Goal: Information Seeking & Learning: Learn about a topic

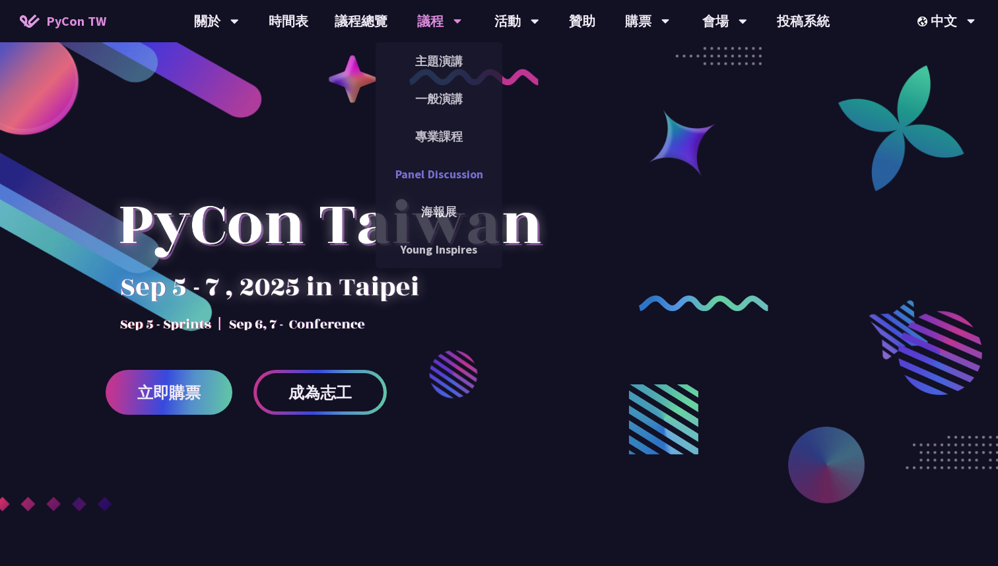
click at [450, 177] on link "Panel Discussion" at bounding box center [439, 173] width 127 height 31
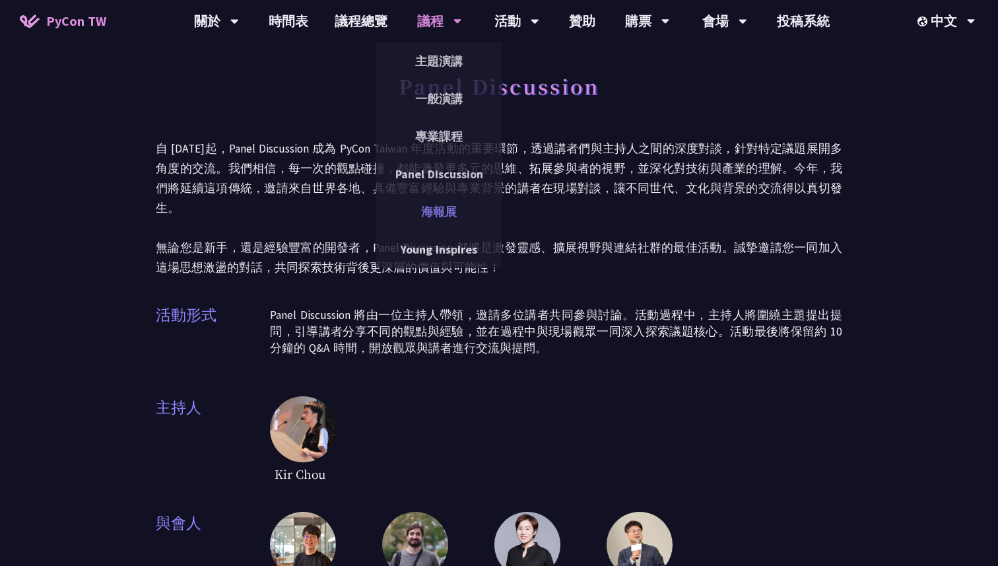
click at [458, 208] on link "海報展" at bounding box center [439, 211] width 127 height 31
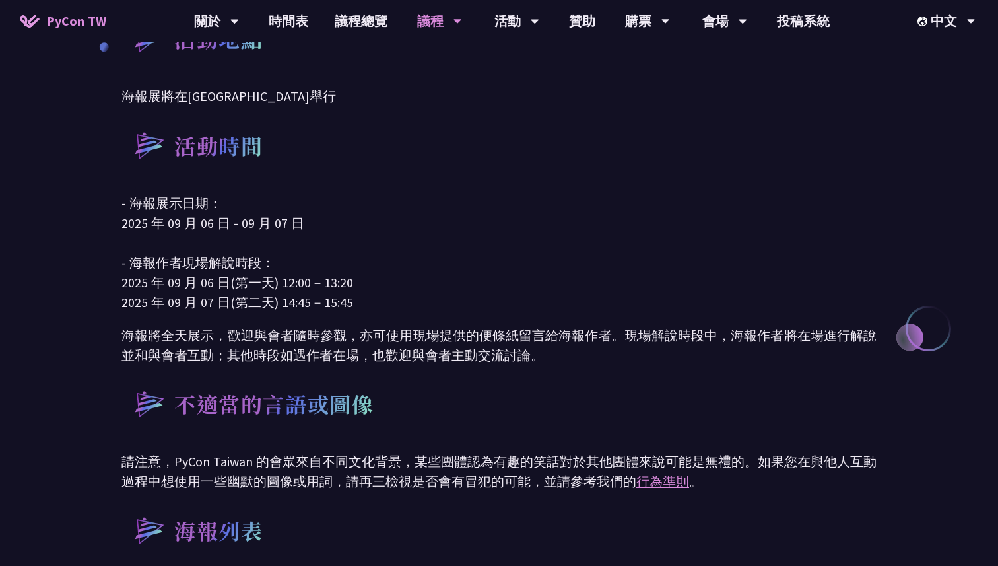
scroll to position [487, 0]
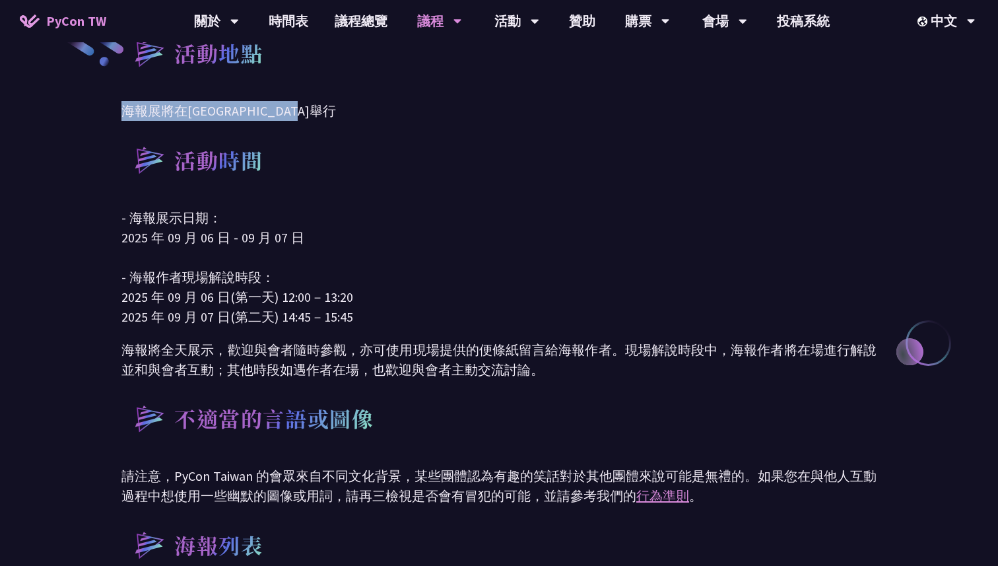
drag, startPoint x: 108, startPoint y: 116, endPoint x: 325, endPoint y: 116, distance: 217.2
click at [325, 116] on p "海報展將在臺北文創 6 樓 608 室舉行" at bounding box center [498, 111] width 755 height 20
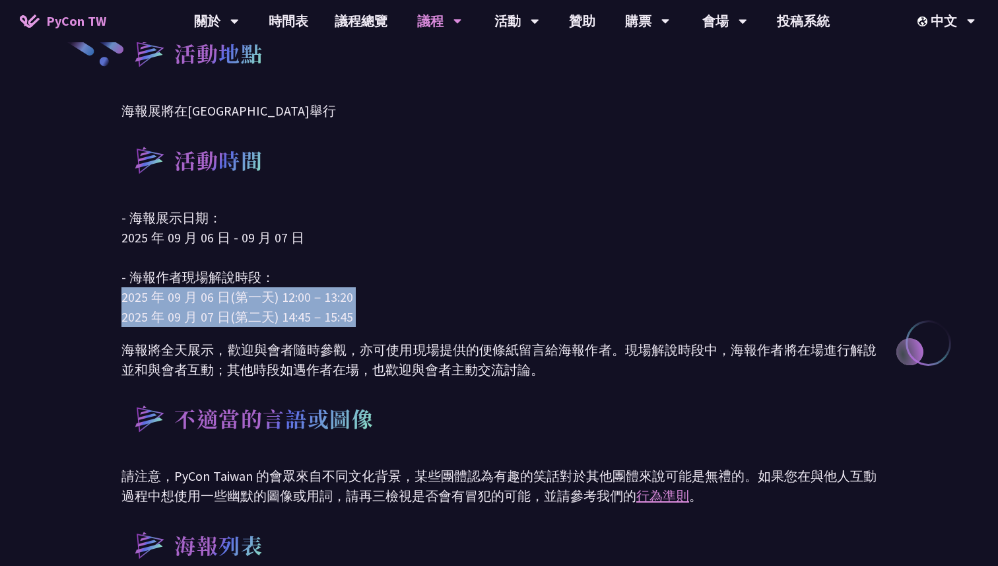
drag, startPoint x: 90, startPoint y: 292, endPoint x: 102, endPoint y: 332, distance: 42.2
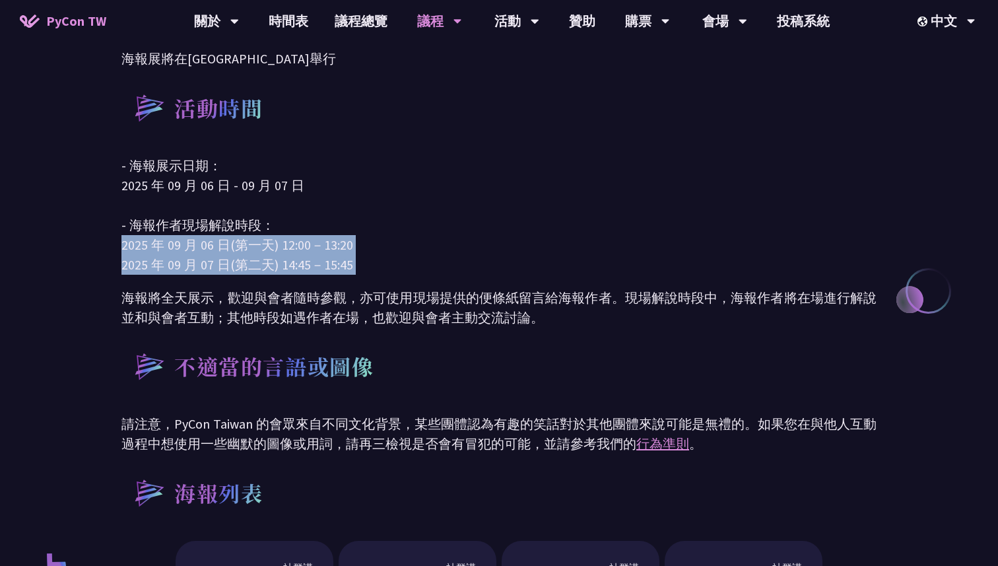
scroll to position [557, 0]
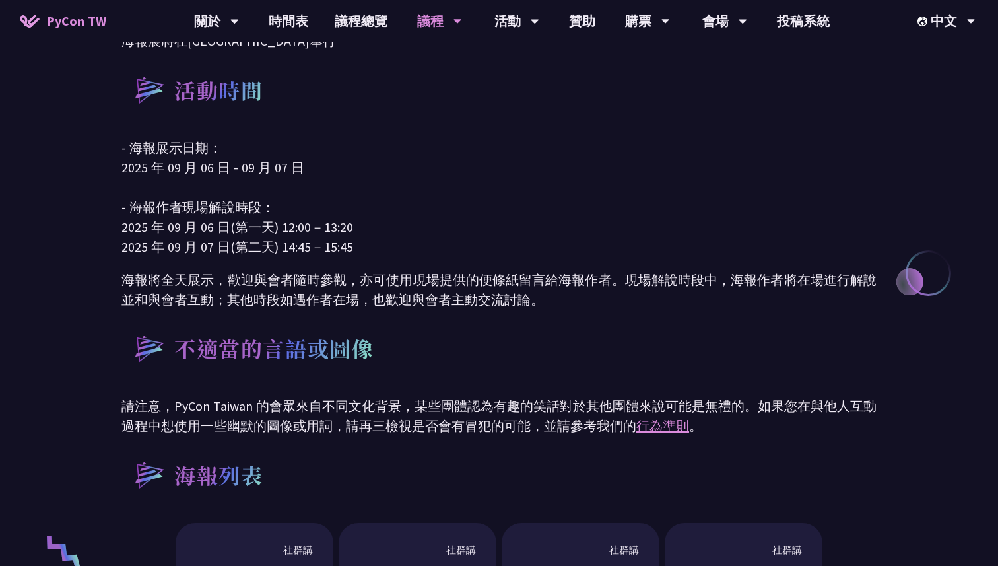
click at [112, 292] on div "活動地點 海報展將在臺北文創 6 樓 608 室舉行 活動時間 - 海報展示日期： 2025 年 09 月 06 日 - 09 月 07 日 - 海報作者現場…" at bounding box center [499, 508] width 998 height 1233
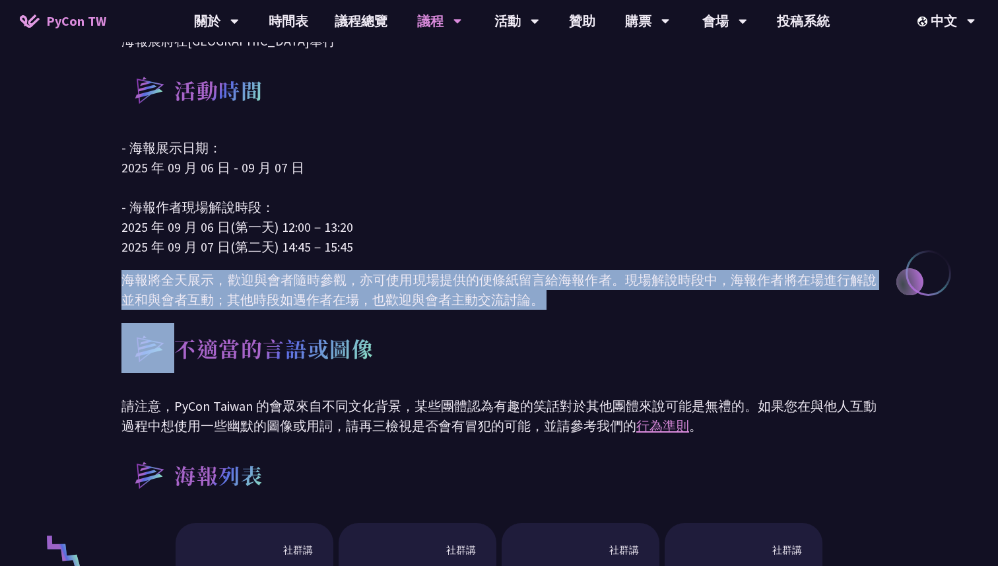
click at [112, 292] on div "活動地點 海報展將在臺北文創 6 樓 608 室舉行 活動時間 - 海報展示日期： 2025 年 09 月 06 日 - 09 月 07 日 - 海報作者現場…" at bounding box center [499, 508] width 998 height 1233
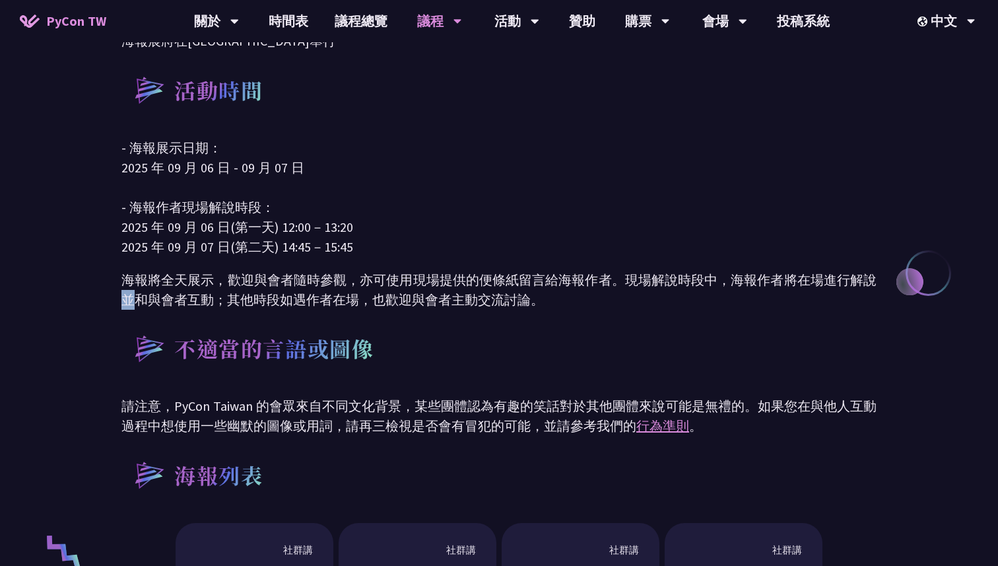
click at [112, 292] on div "活動地點 海報展將在臺北文創 6 樓 608 室舉行 活動時間 - 海報展示日期： 2025 年 09 月 06 日 - 09 月 07 日 - 海報作者現場…" at bounding box center [499, 508] width 998 height 1233
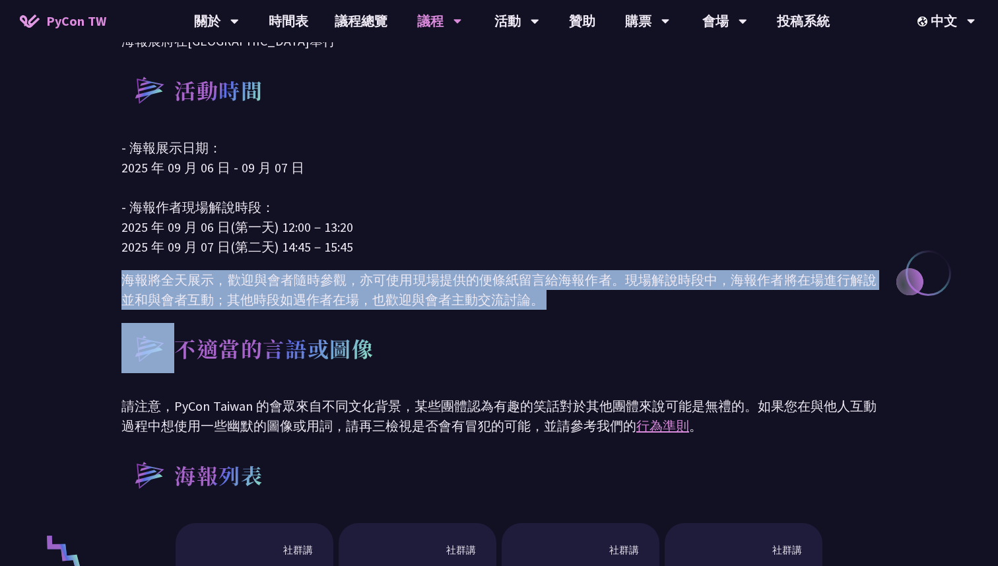
click at [112, 292] on div "活動地點 海報展將在臺北文創 6 樓 608 室舉行 活動時間 - 海報展示日期： 2025 年 09 月 06 日 - 09 月 07 日 - 海報作者現場…" at bounding box center [499, 508] width 998 height 1233
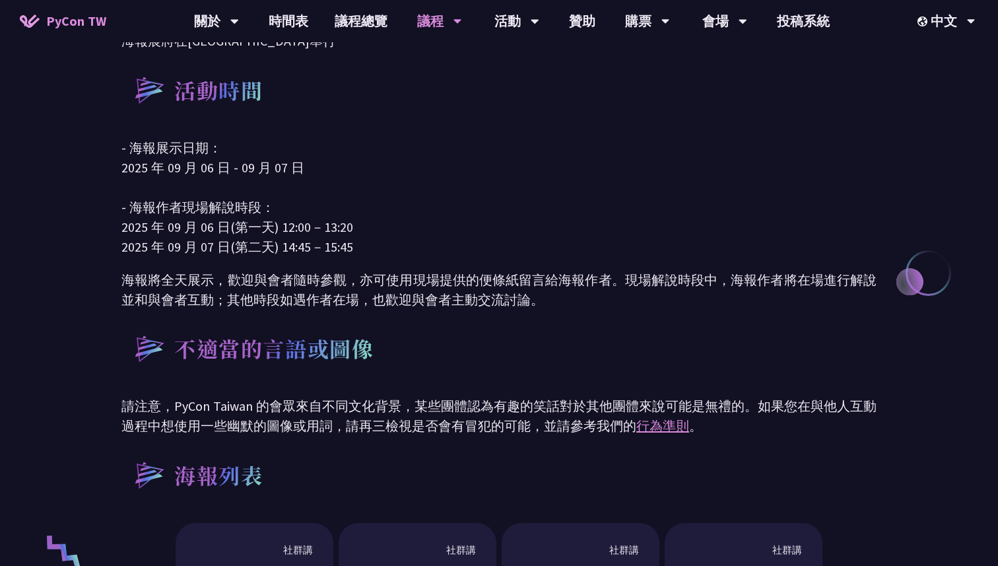
click at [125, 226] on p "- 海報展示日期： 2025 年 09 月 06 日 - 09 月 07 日 - 海報作者現場解說時段： 2025 年 09 月 06 日(第一天) 12:0…" at bounding box center [498, 197] width 755 height 119
drag, startPoint x: 125, startPoint y: 226, endPoint x: 366, endPoint y: 230, distance: 241.0
click at [368, 230] on p "- 海報展示日期： 2025 年 09 月 06 日 - 09 月 07 日 - 海報作者現場解說時段： 2025 年 09 月 06 日(第一天) 12:0…" at bounding box center [498, 197] width 755 height 119
click at [368, 255] on p "- 海報展示日期： 2025 年 09 月 06 日 - 09 月 07 日 - 海報作者現場解說時段： 2025 年 09 月 06 日(第一天) 12:0…" at bounding box center [498, 197] width 755 height 119
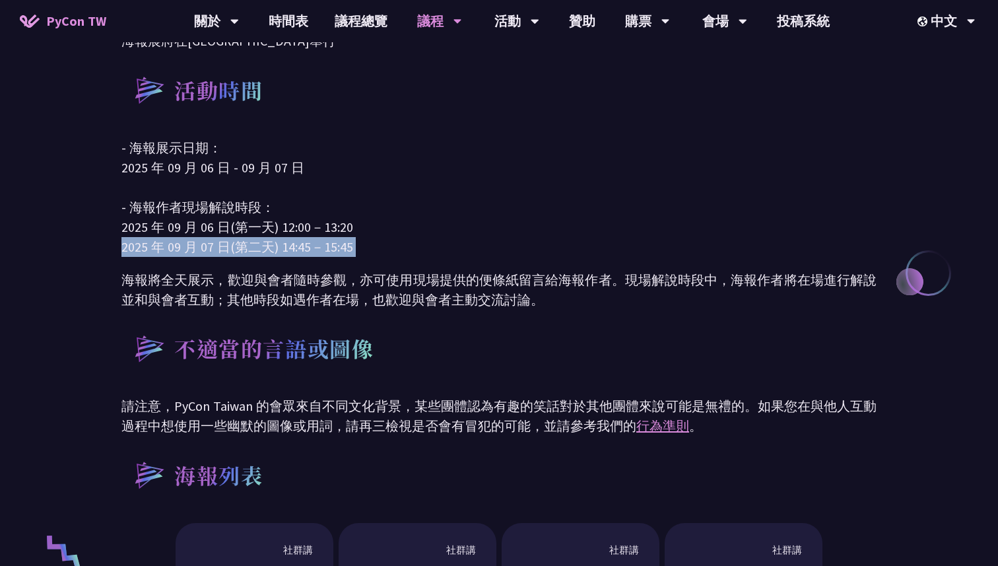
click at [368, 255] on p "- 海報展示日期： 2025 年 09 月 06 日 - 09 月 07 日 - 海報作者現場解說時段： 2025 年 09 月 06 日(第一天) 12:0…" at bounding box center [498, 197] width 755 height 119
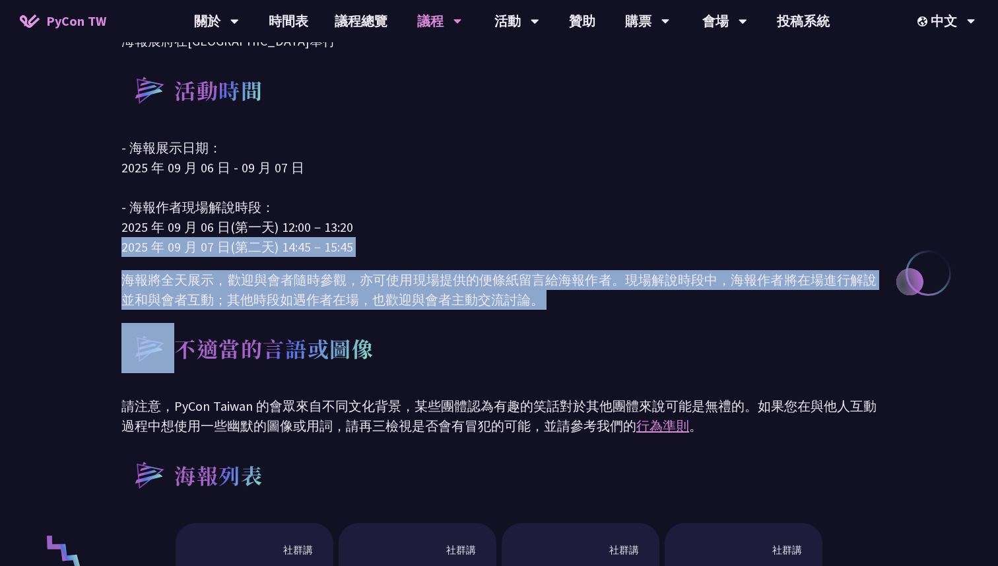
drag, startPoint x: 368, startPoint y: 255, endPoint x: 411, endPoint y: 299, distance: 61.1
click at [412, 299] on div "活動地點 海報展將在臺北文創 6 樓 608 室舉行 活動時間 - 海報展示日期： 2025 年 09 月 06 日 - 09 月 07 日 - 海報作者現場…" at bounding box center [498, 508] width 755 height 1233
click at [411, 299] on p "海報將全天展示，歡迎與會者隨時參觀，亦可使用現場提供的便條紙留言給海報作者。現場解說時段中，海報作者將在場進行解說並和與會者互動；其他時段如遇作者在場，也歡迎…" at bounding box center [498, 290] width 755 height 40
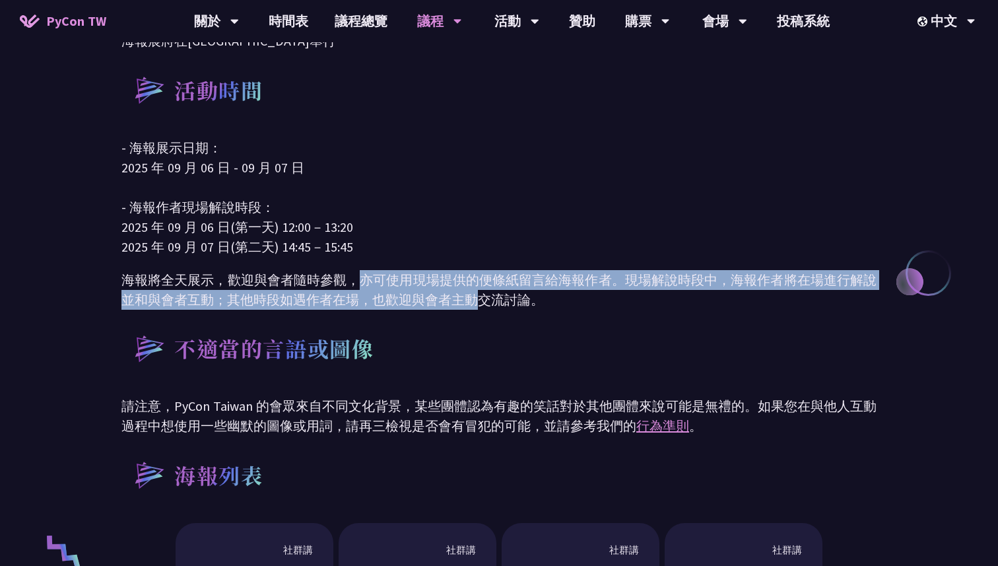
drag, startPoint x: 361, startPoint y: 284, endPoint x: 473, endPoint y: 294, distance: 112.7
click at [475, 294] on p "海報將全天展示，歡迎與會者隨時參觀，亦可使用現場提供的便條紙留言給海報作者。現場解說時段中，海報作者將在場進行解說並和與會者互動；其他時段如遇作者在場，也歡迎…" at bounding box center [498, 290] width 755 height 40
click at [473, 294] on p "海報將全天展示，歡迎與會者隨時參觀，亦可使用現場提供的便條紙留言給海報作者。現場解說時段中，海報作者將在場進行解說並和與會者互動；其他時段如遇作者在場，也歡迎…" at bounding box center [498, 290] width 755 height 40
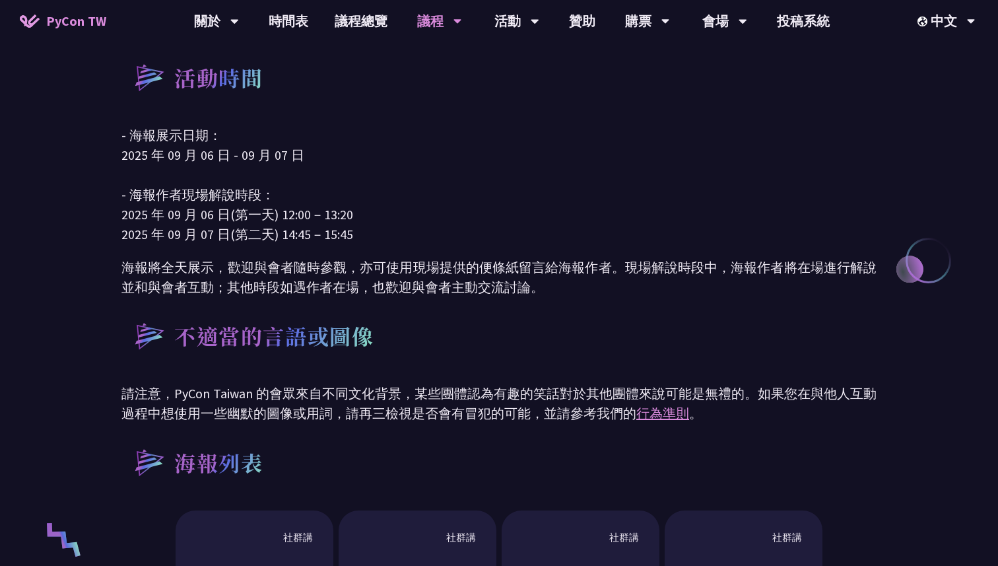
scroll to position [571, 0]
click at [473, 294] on p "海報將全天展示，歡迎與會者隨時參觀，亦可使用現場提供的便條紙留言給海報作者。現場解說時段中，海報作者將在場進行解說並和與會者互動；其他時段如遇作者在場，也歡迎…" at bounding box center [498, 276] width 755 height 40
click at [474, 294] on p "海報將全天展示，歡迎與會者隨時參觀，亦可使用現場提供的便條紙留言給海報作者。現場解說時段中，海報作者將在場進行解說並和與會者互動；其他時段如遇作者在場，也歡迎…" at bounding box center [498, 276] width 755 height 40
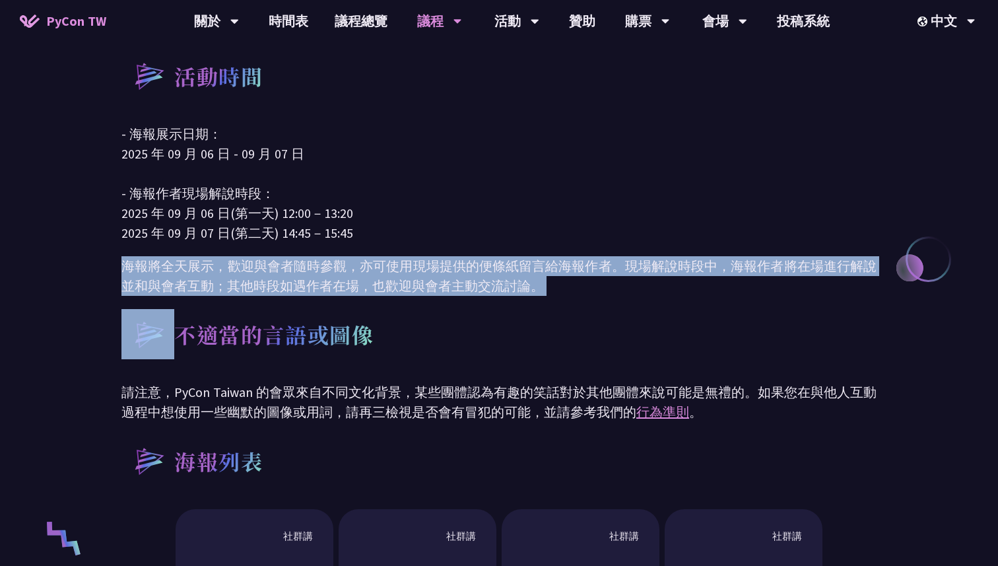
click at [474, 294] on p "海報將全天展示，歡迎與會者隨時參觀，亦可使用現場提供的便條紙留言給海報作者。現場解說時段中，海報作者將在場進行解說並和與會者互動；其他時段如遇作者在場，也歡迎…" at bounding box center [498, 276] width 755 height 40
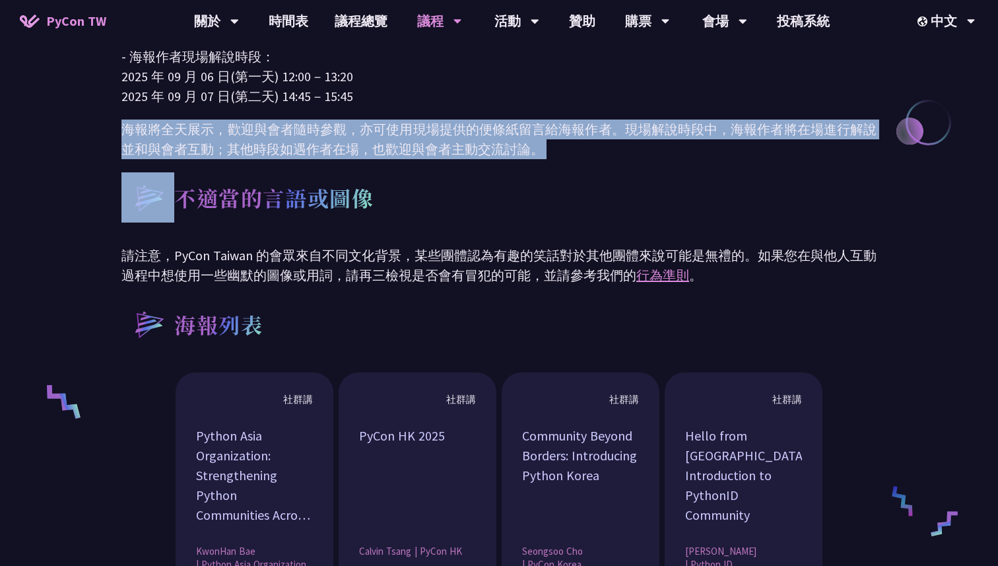
scroll to position [718, 0]
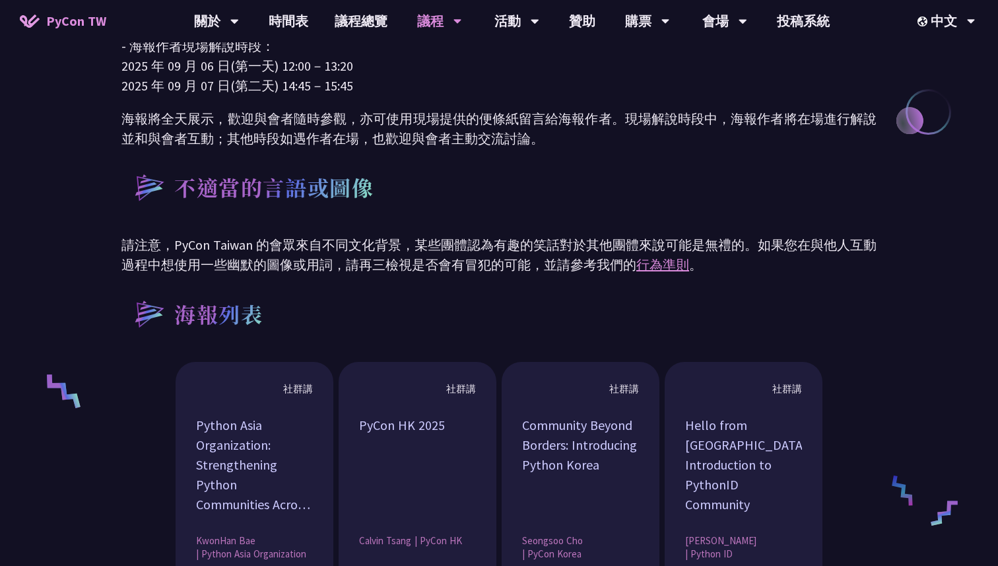
click at [294, 271] on p "請注意，PyCon Taiwan 的會眾來自不同文化背景，某些團體認為有趣的笑話對於其他團體來說可能是無禮的。如果您在與他人互動過程中想使用一些幽默的圖像或用…" at bounding box center [498, 255] width 755 height 40
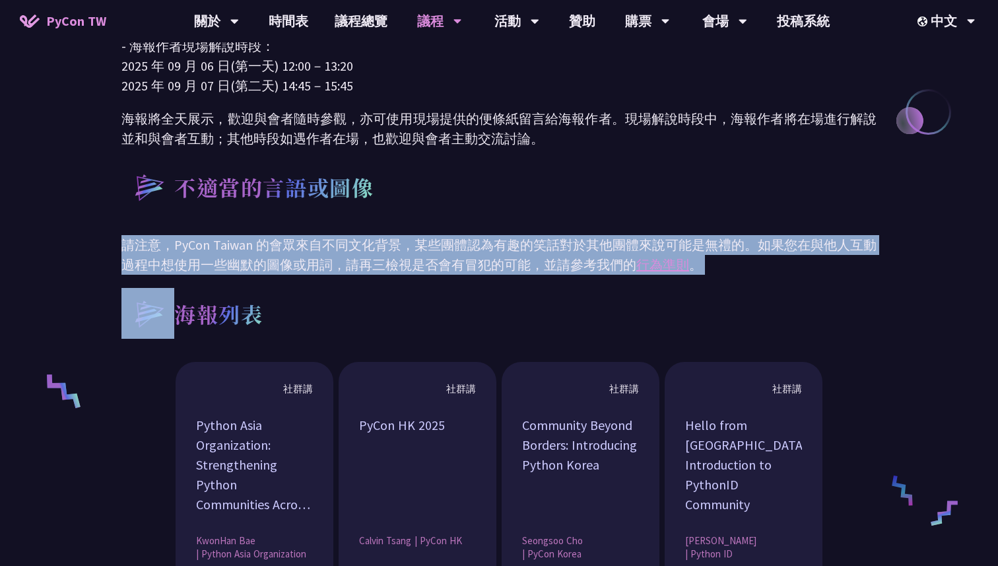
click at [294, 271] on p "請注意，PyCon Taiwan 的會眾來自不同文化背景，某些團體認為有趣的笑話對於其他團體來說可能是無禮的。如果您在與他人互動過程中想使用一些幽默的圖像或用…" at bounding box center [498, 255] width 755 height 40
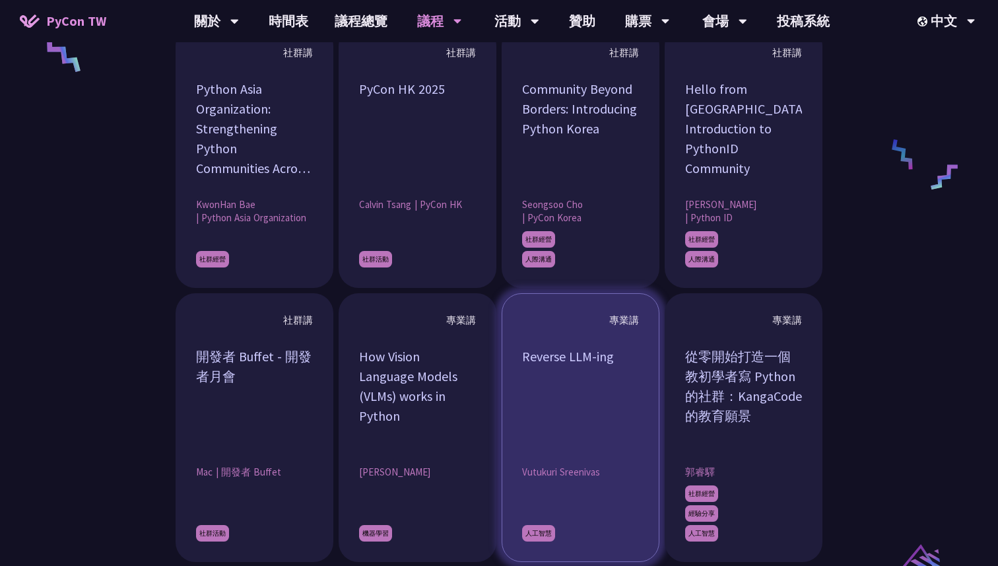
scroll to position [1091, 0]
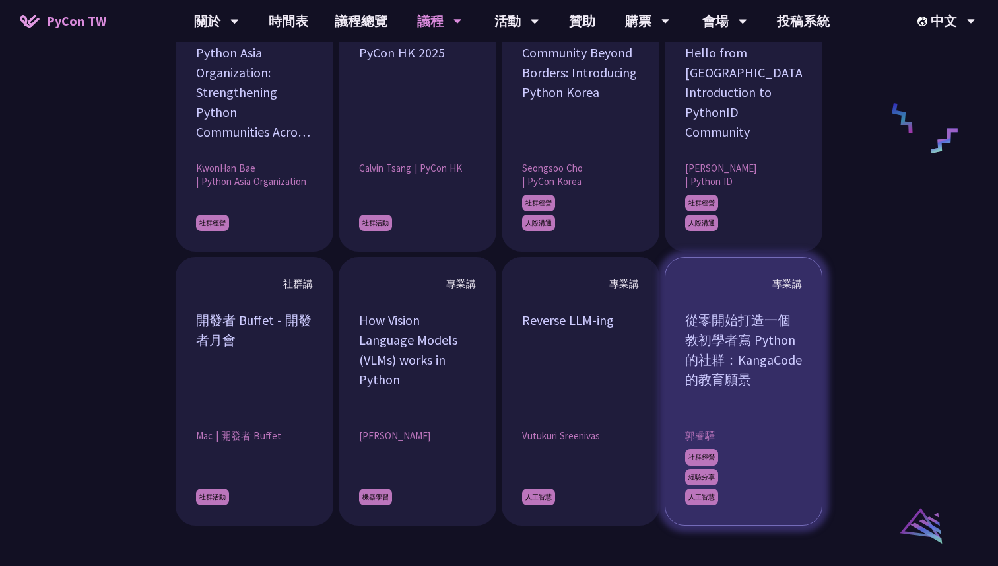
click at [684, 359] on article "專業講 從零開始打造一個教初學者寫 Python 的社群：KangaCode 的教育願景 郭睿驛 社群經營 經驗分享 人工智慧" at bounding box center [744, 391] width 158 height 269
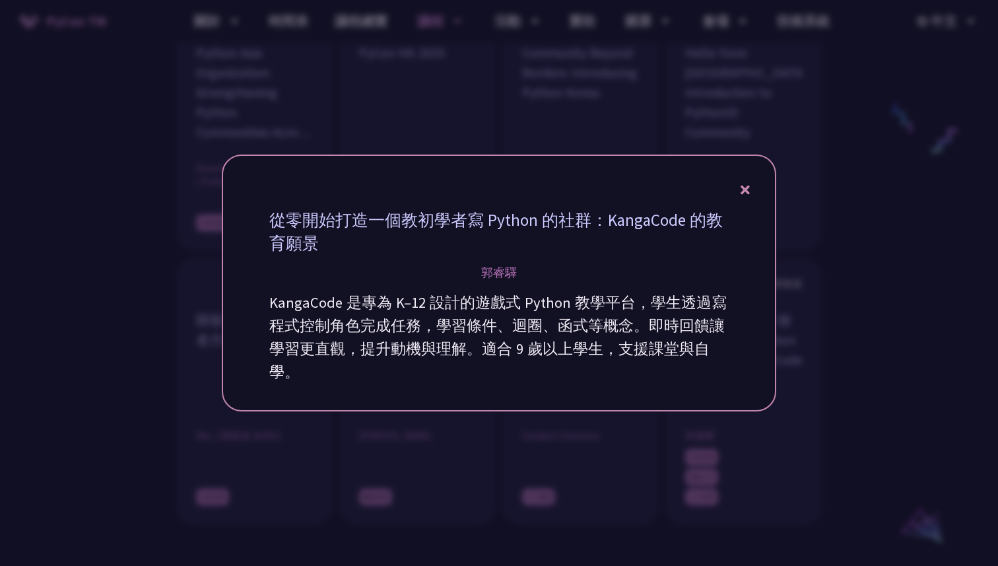
click at [741, 188] on icon at bounding box center [745, 190] width 9 height 17
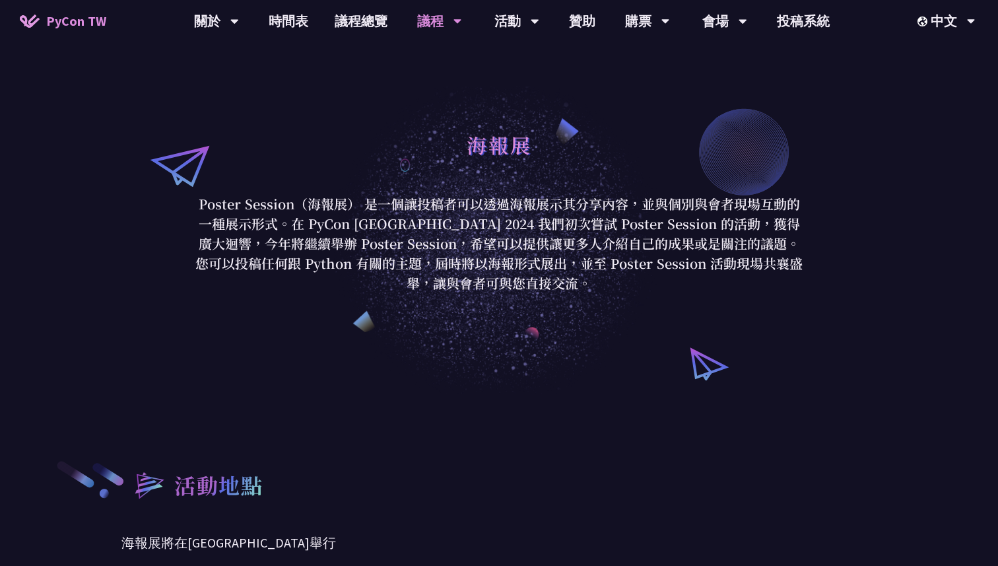
scroll to position [0, 0]
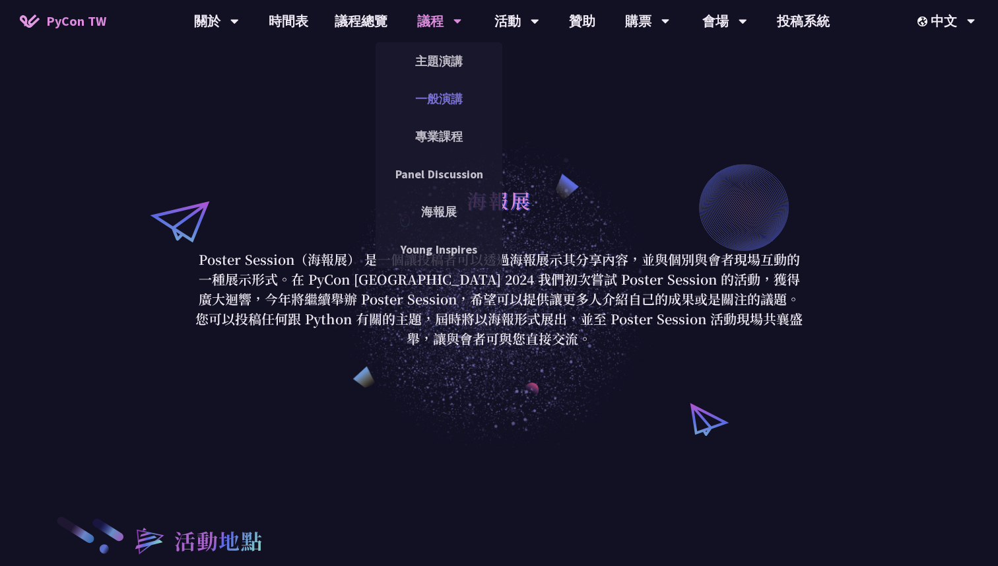
click at [441, 107] on link "一般演講" at bounding box center [439, 98] width 127 height 31
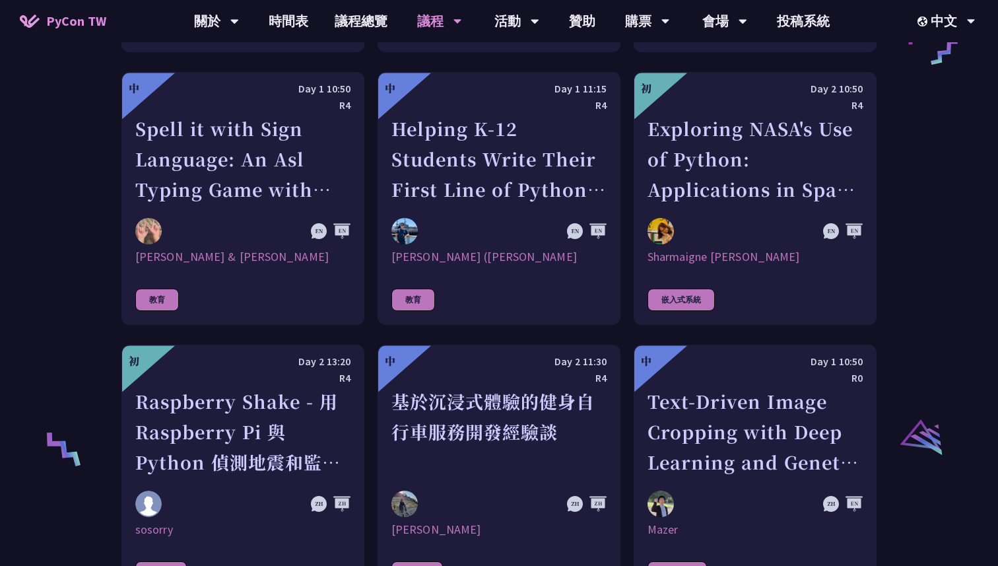
scroll to position [2343, 0]
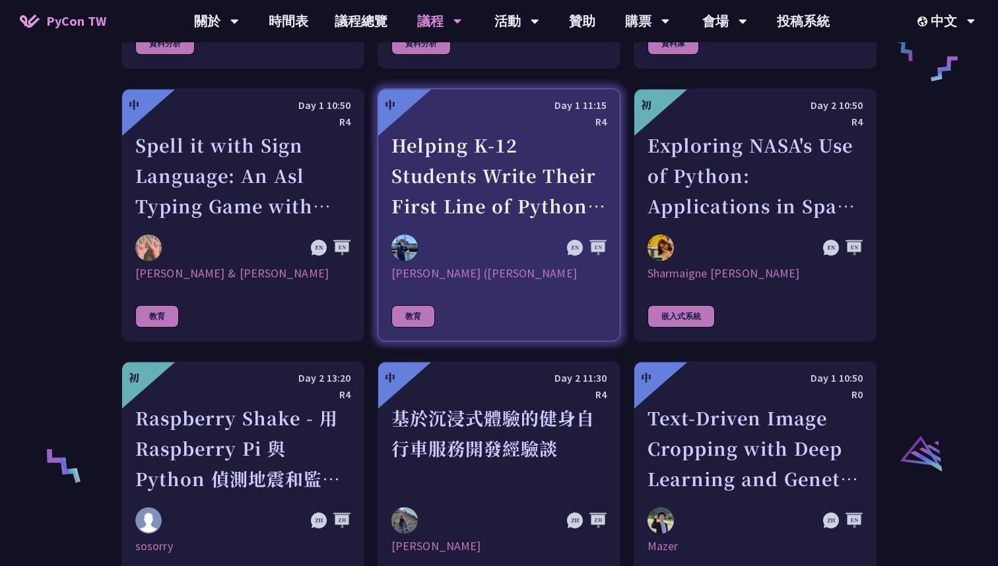
click at [423, 197] on div "Helping K-12 Students Write Their First Line of Python: Building a Game-Based L…" at bounding box center [498, 175] width 215 height 91
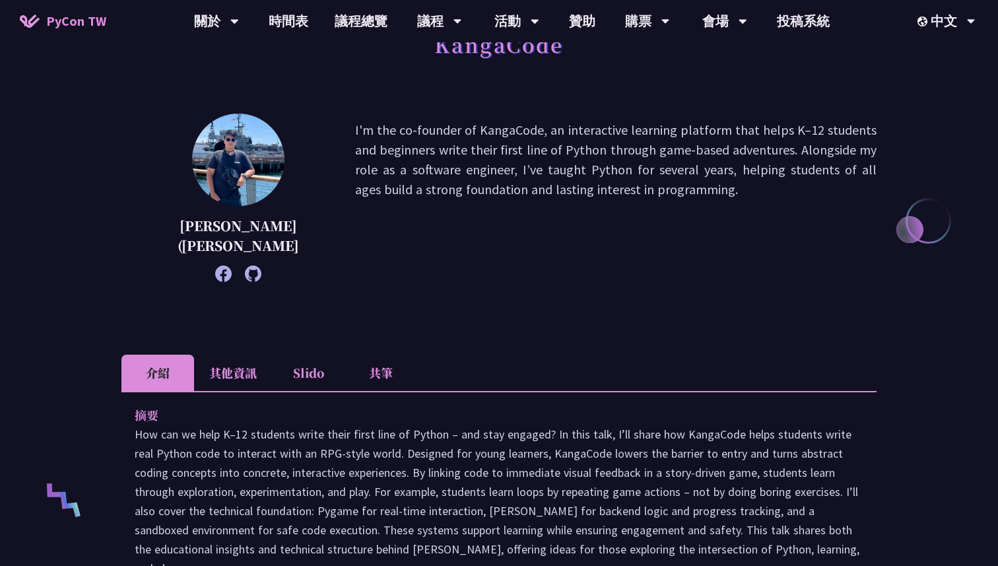
click at [248, 371] on li "其他資訊" at bounding box center [233, 372] width 78 height 36
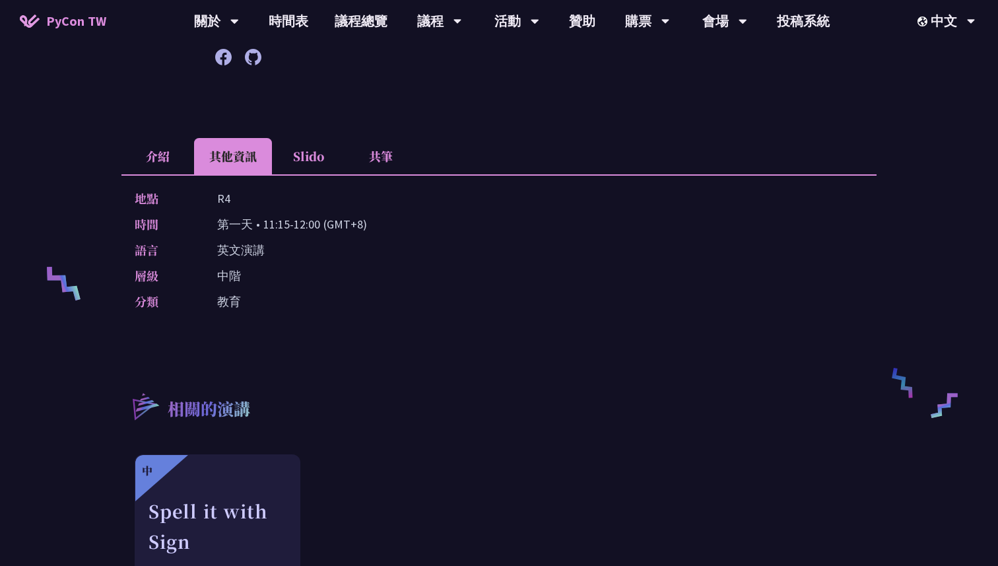
scroll to position [369, 0]
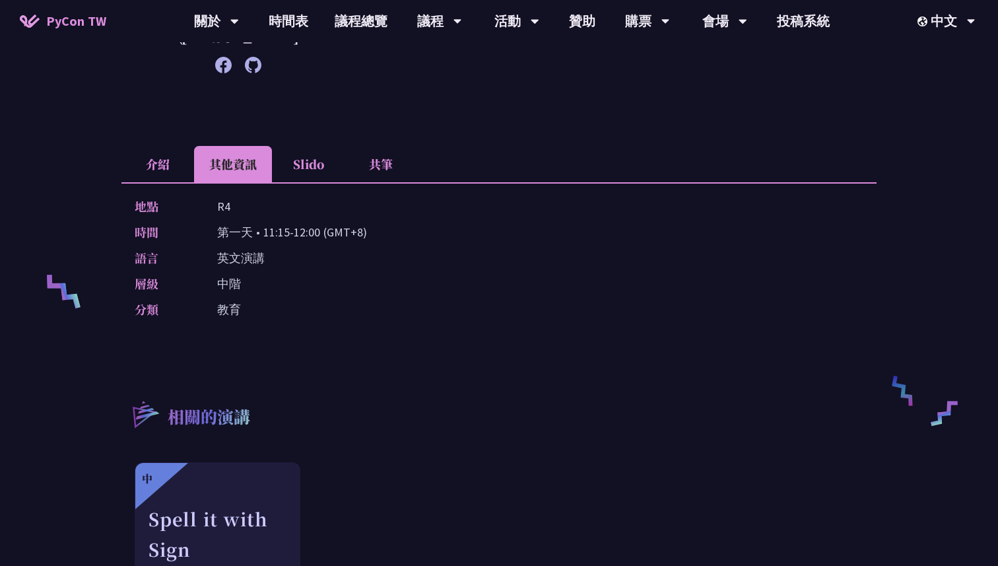
click at [317, 164] on li "Slido" at bounding box center [308, 164] width 73 height 36
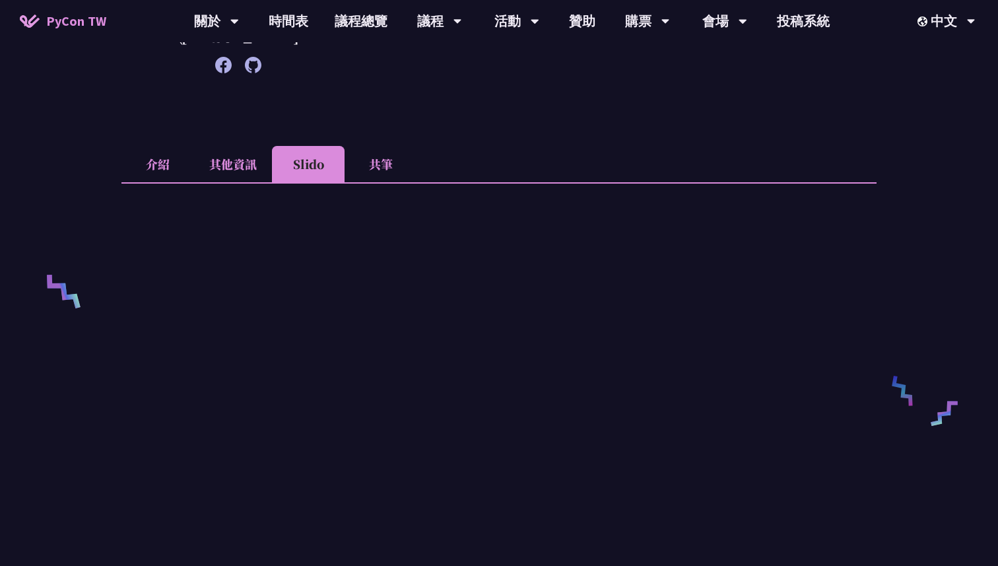
click at [378, 172] on li "共筆" at bounding box center [381, 164] width 73 height 36
click at [197, 168] on li "其他資訊" at bounding box center [233, 164] width 78 height 36
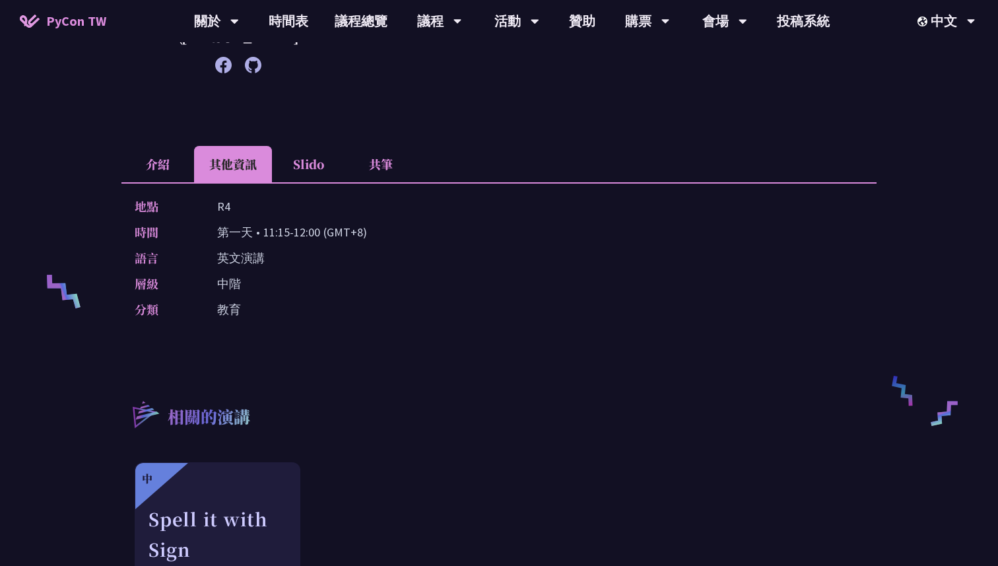
click at [145, 172] on li "介紹" at bounding box center [157, 164] width 73 height 36
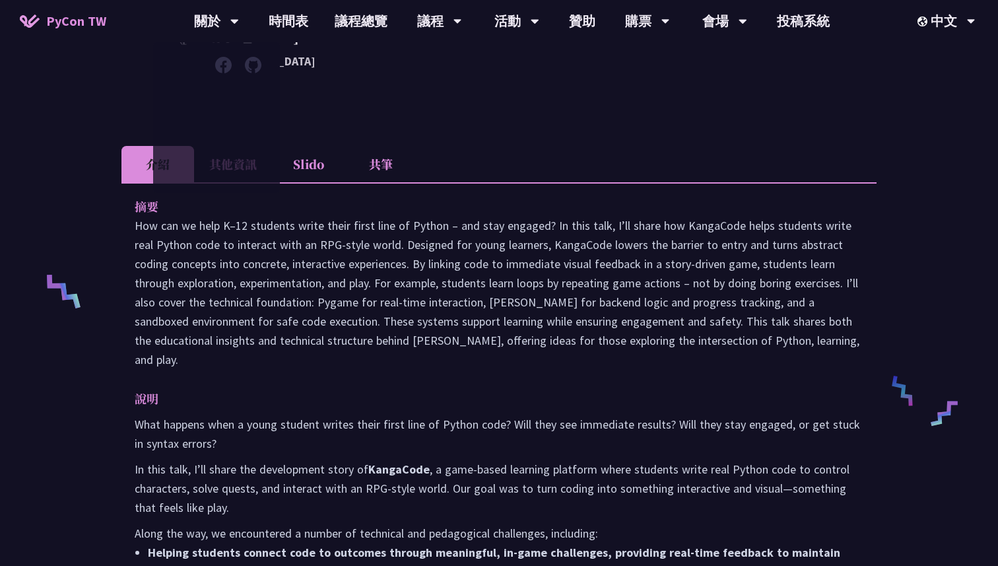
click at [87, 21] on span "PyCon TW" at bounding box center [76, 21] width 60 height 20
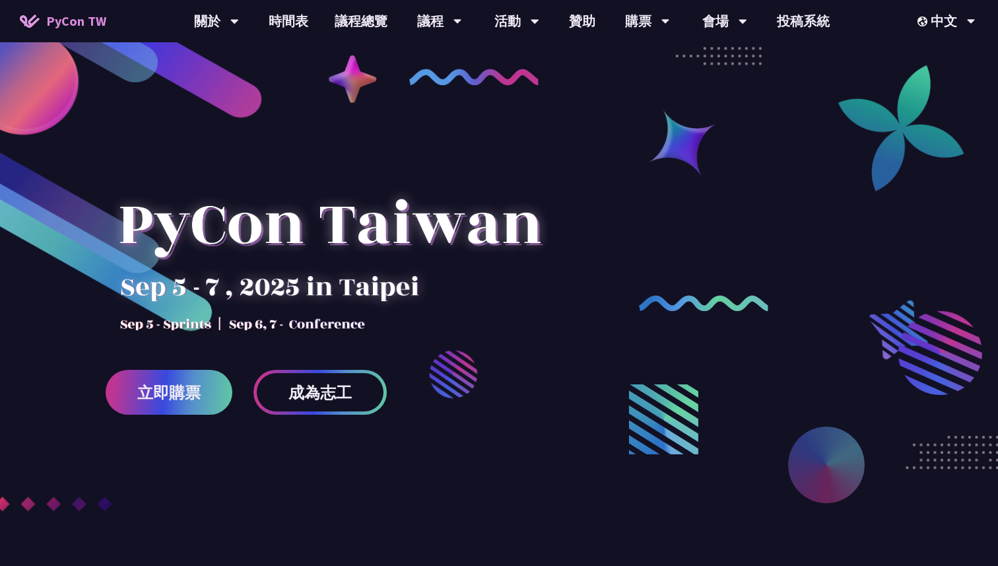
scroll to position [44, 0]
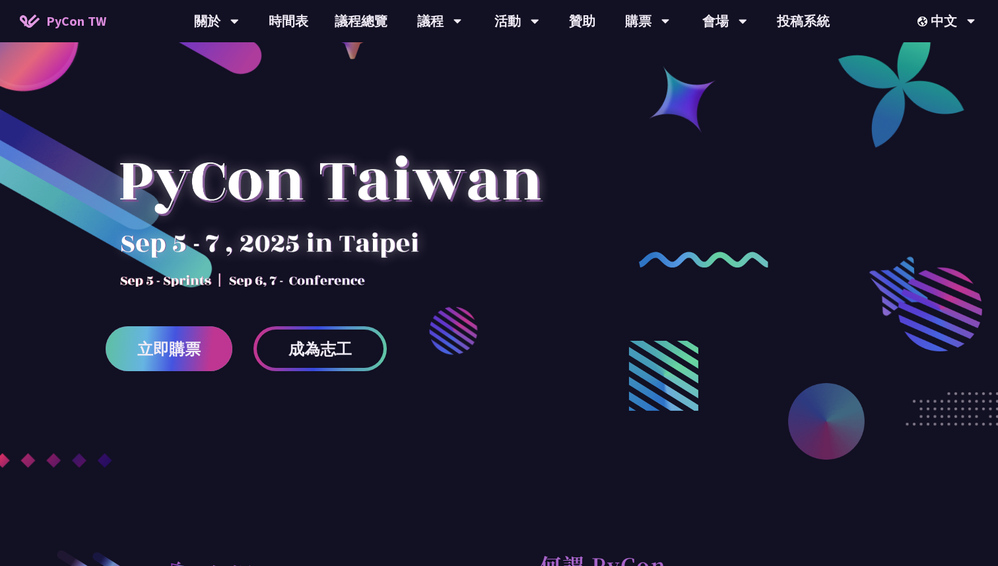
click at [174, 356] on span "立即購票" at bounding box center [168, 349] width 63 height 17
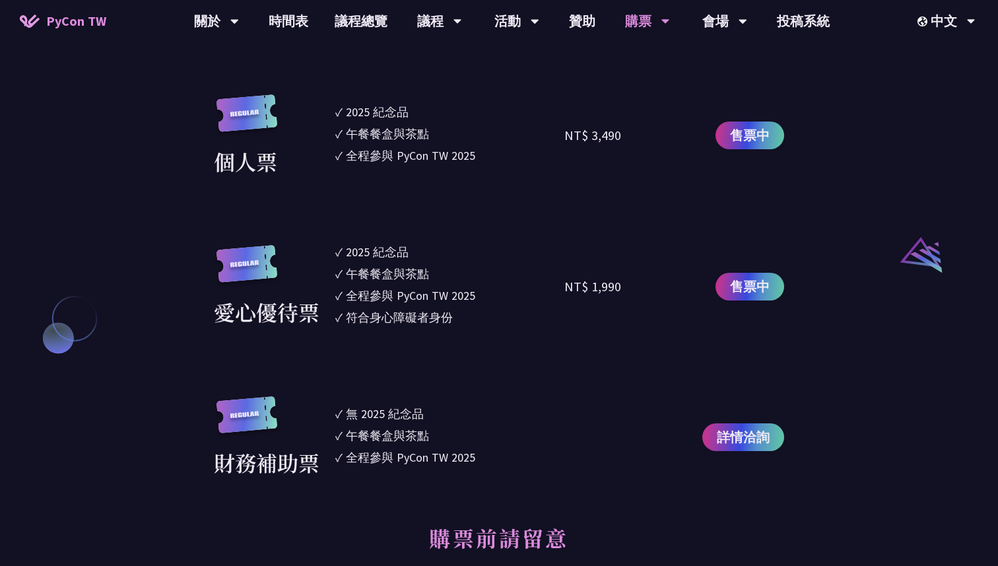
scroll to position [1288, 0]
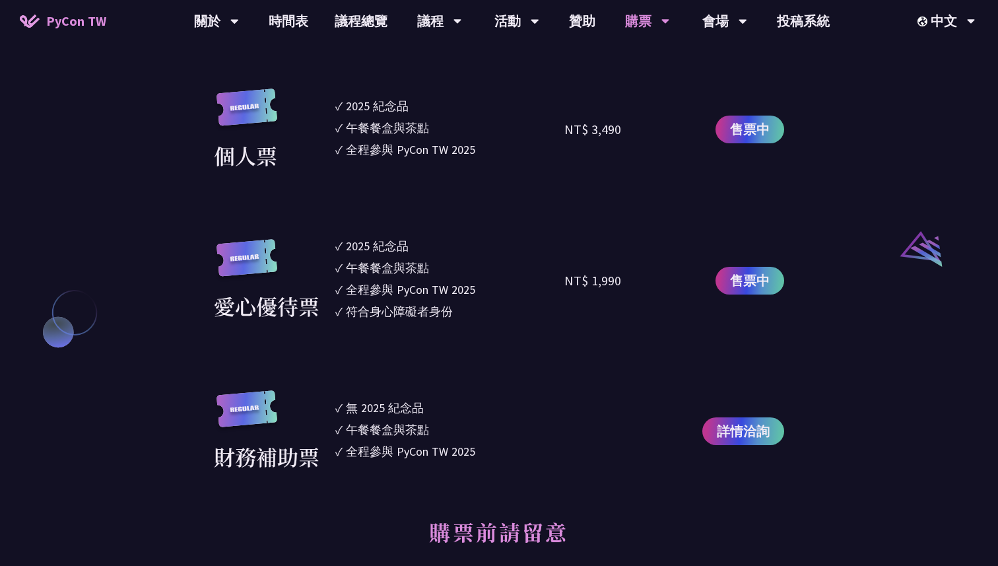
drag, startPoint x: 341, startPoint y: 126, endPoint x: 432, endPoint y: 135, distance: 92.2
click at [432, 135] on li "✓ 午餐餐盒與茶點" at bounding box center [449, 128] width 229 height 18
drag, startPoint x: 432, startPoint y: 135, endPoint x: 494, endPoint y: 172, distance: 72.2
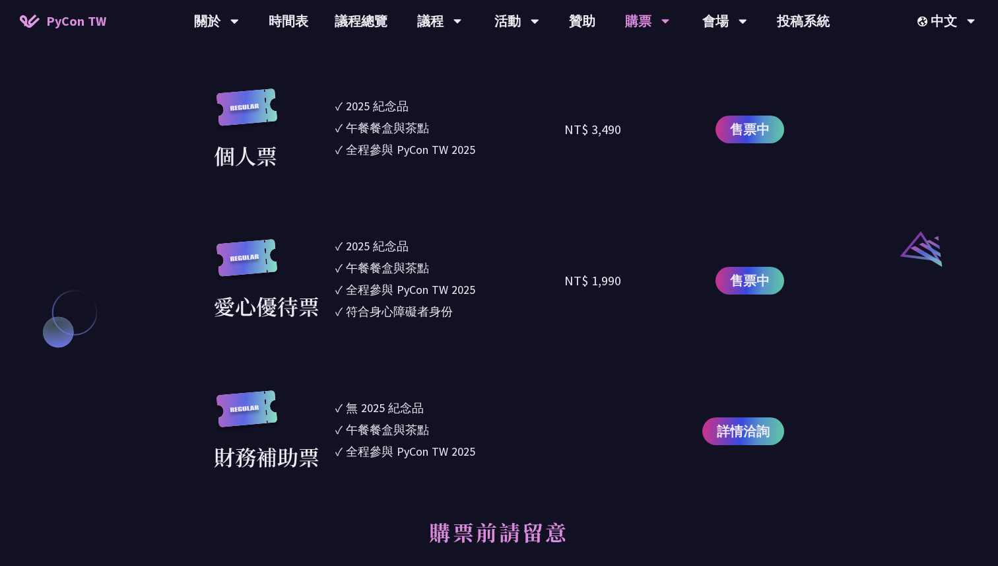
click at [494, 172] on section "企業票 ✓ 2025 紀念品 ✓ 午餐餐盒與茶點 ✓ 全程參與 PyCon TW 2025 ✓ 活動結束後一週提供企業報帳發票 NT$ 6,000 售票中 企…" at bounding box center [499, 18] width 570 height 908
click at [744, 137] on span "售票中" at bounding box center [750, 129] width 40 height 20
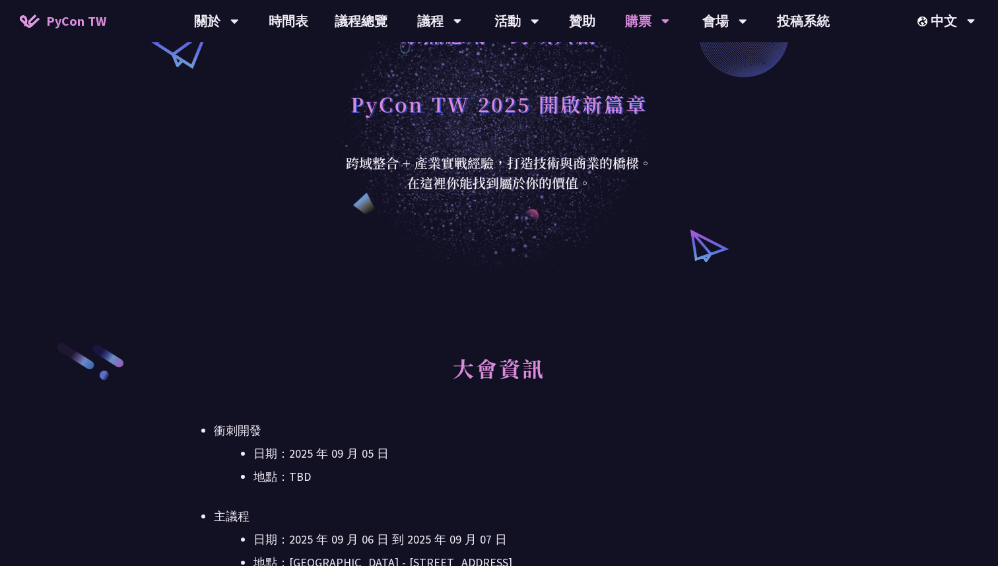
scroll to position [0, 0]
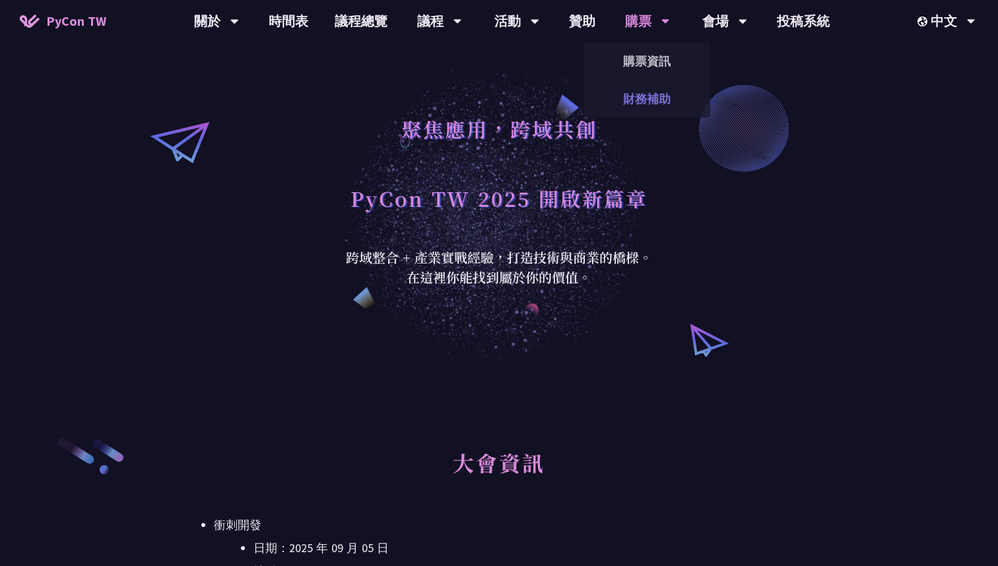
click at [655, 102] on link "財務補助" at bounding box center [647, 98] width 127 height 31
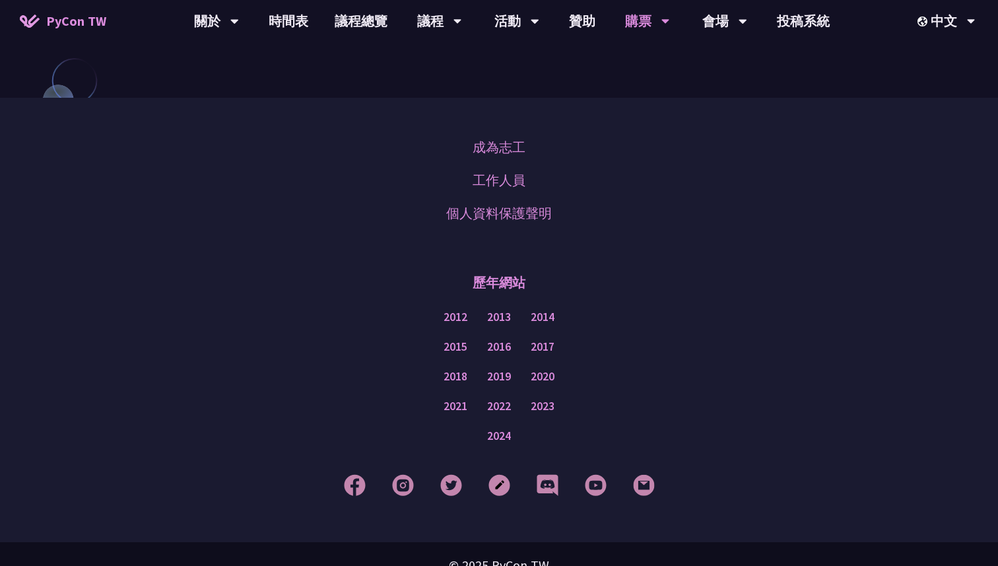
scroll to position [1172, 0]
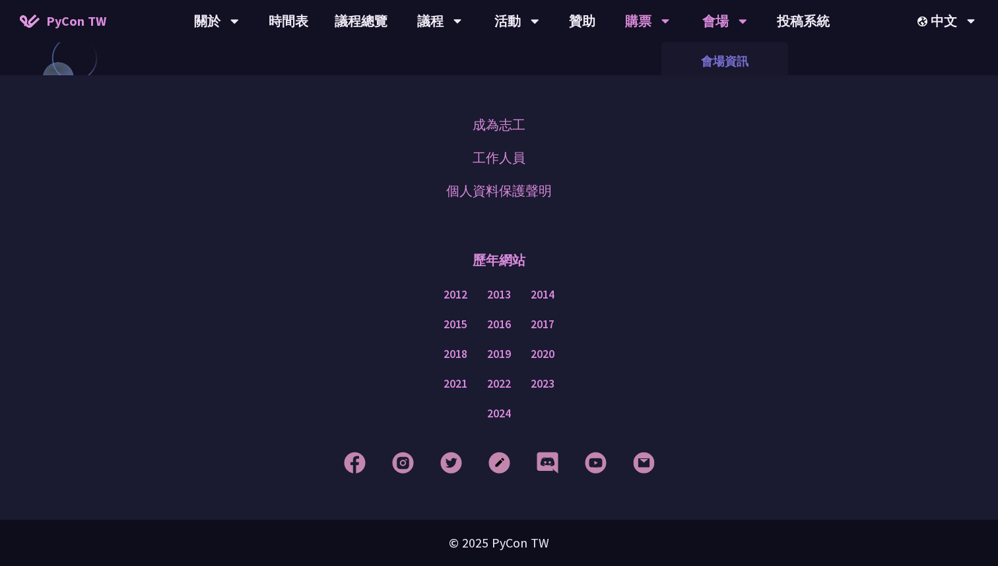
click at [761, 66] on link "會場資訊" at bounding box center [724, 61] width 127 height 31
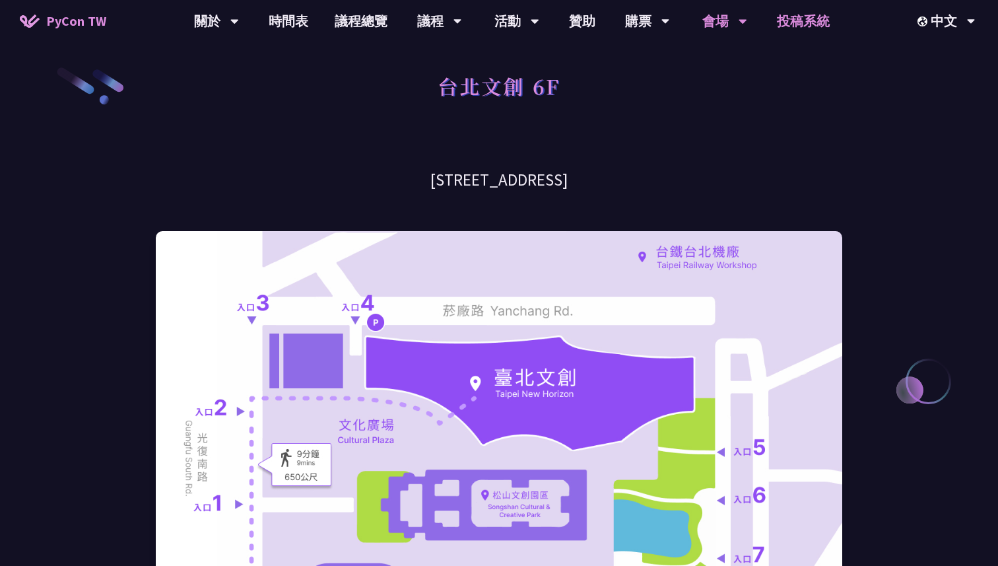
click at [800, 21] on link "投稿系統" at bounding box center [803, 21] width 79 height 42
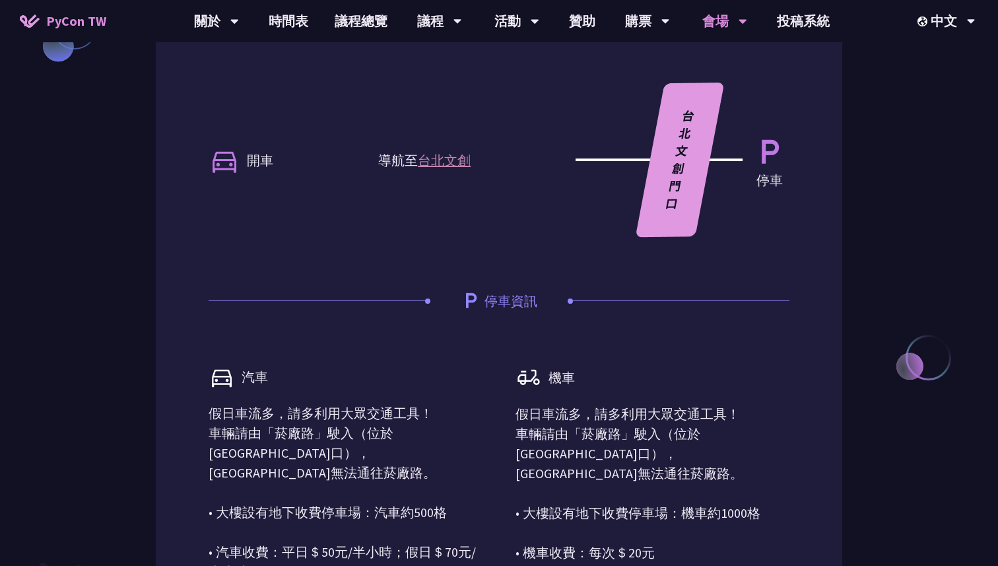
scroll to position [1205, 0]
click at [281, 15] on link "時間表" at bounding box center [288, 21] width 66 height 42
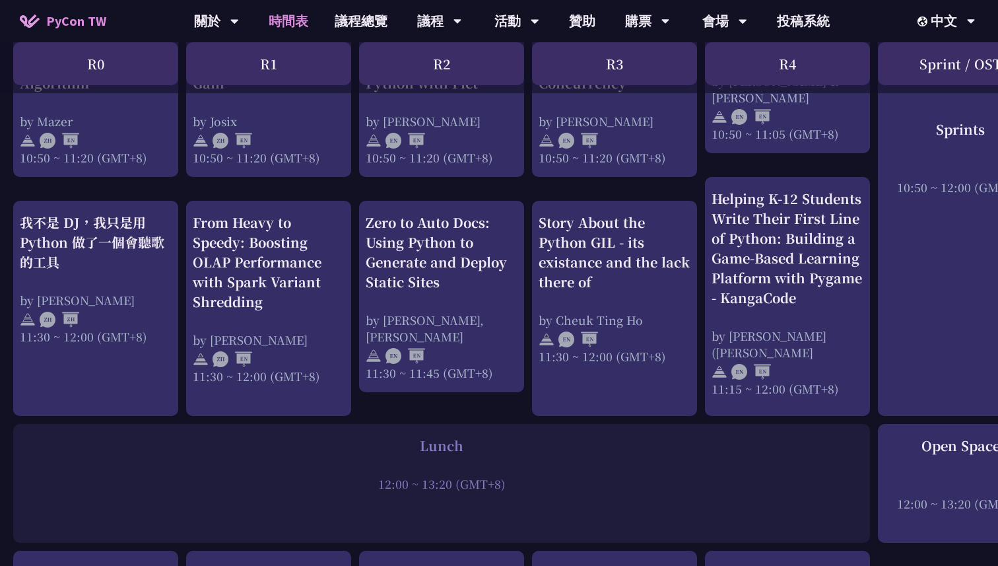
scroll to position [415, 0]
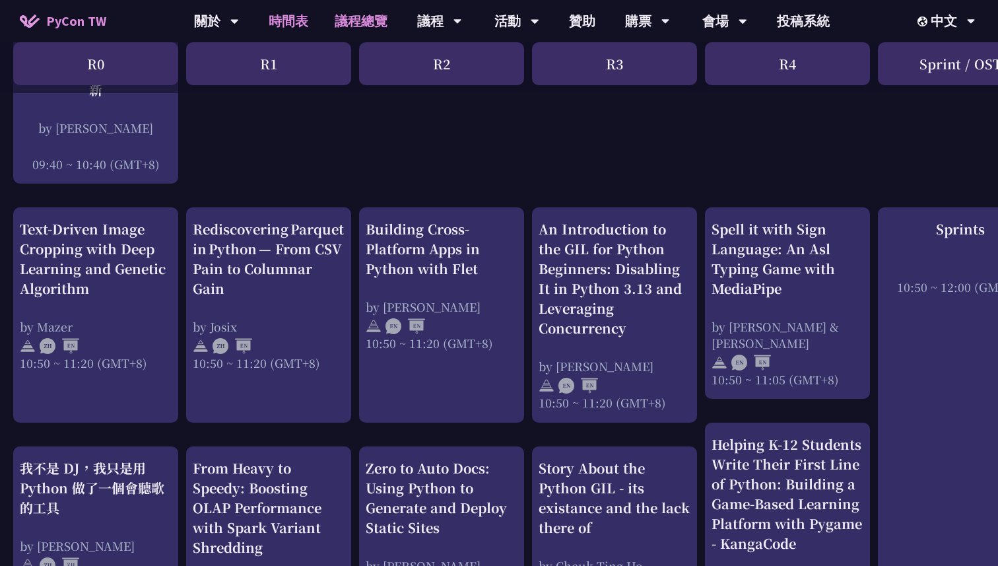
click at [357, 24] on link "議程總覽" at bounding box center [360, 21] width 79 height 42
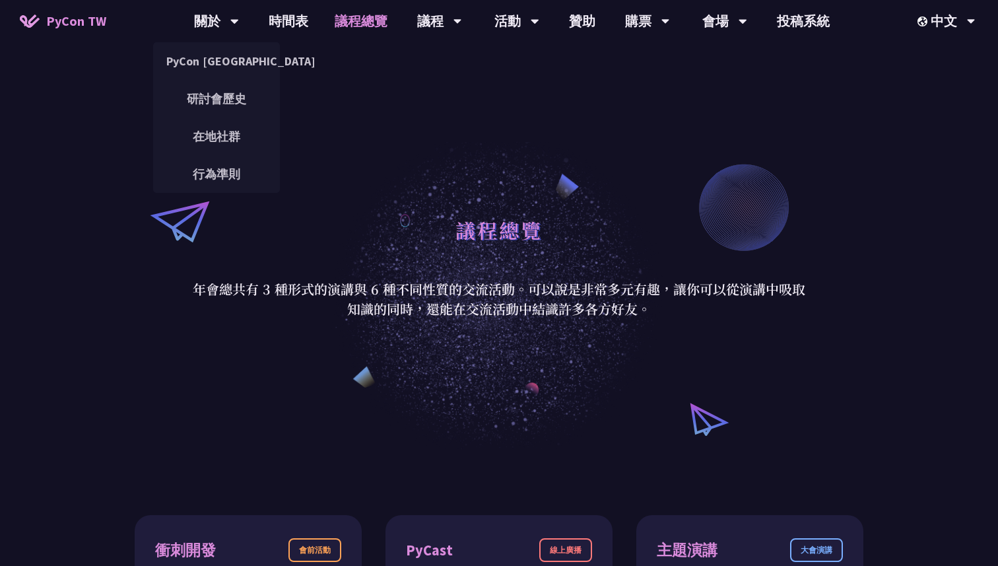
click at [55, 34] on link "PyCon TW" at bounding box center [63, 21] width 113 height 33
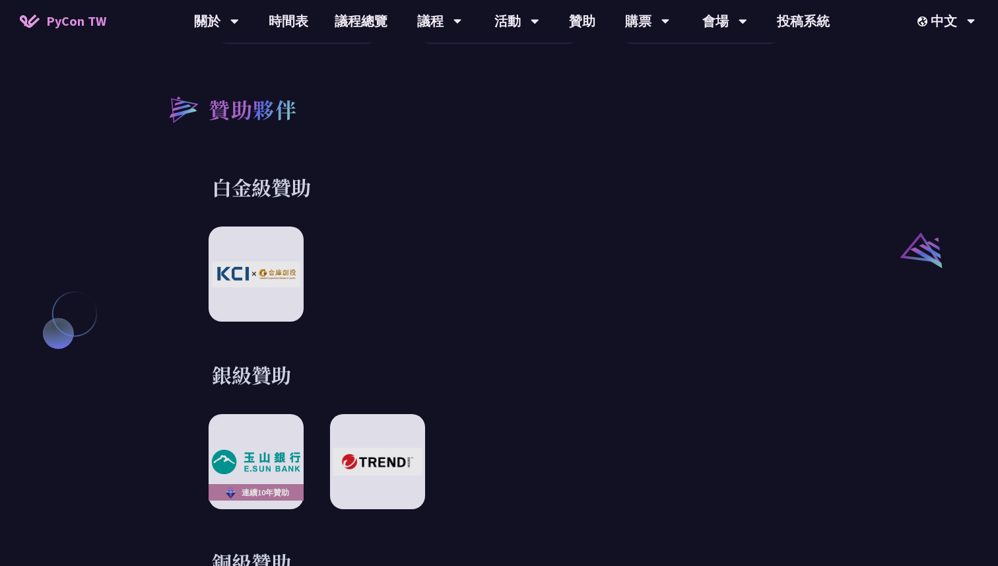
scroll to position [1518, 0]
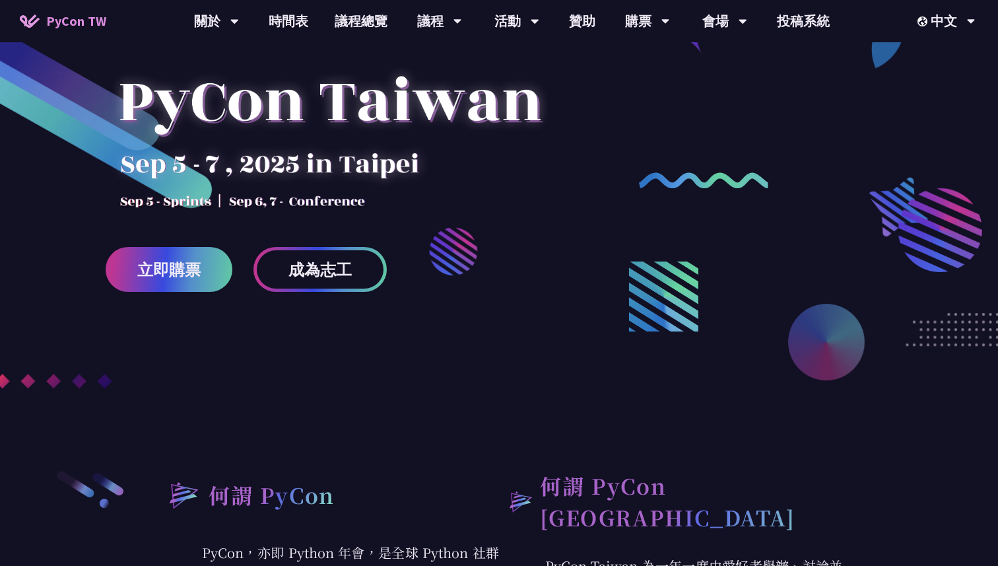
scroll to position [124, 0]
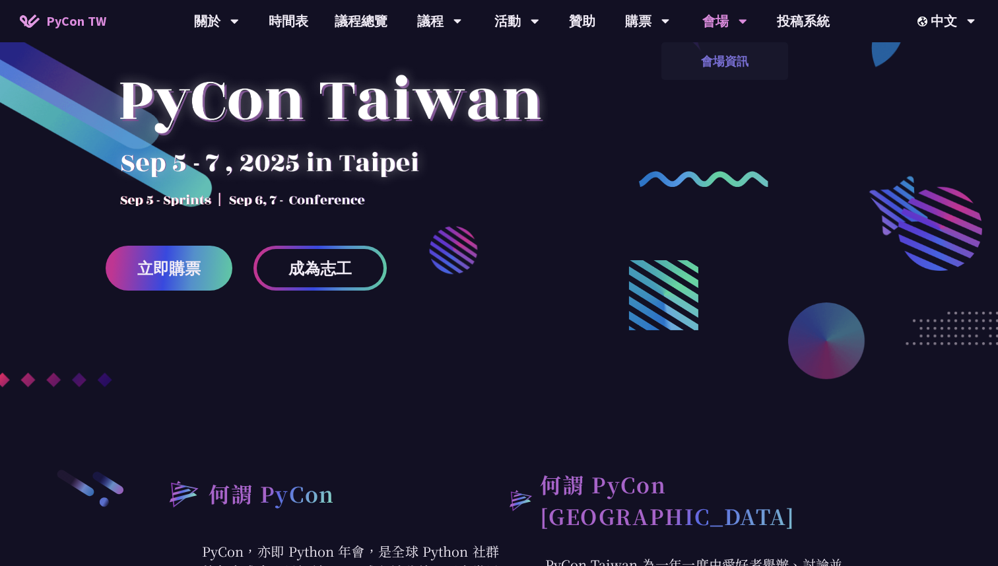
click at [711, 55] on link "會場資訊" at bounding box center [724, 61] width 127 height 31
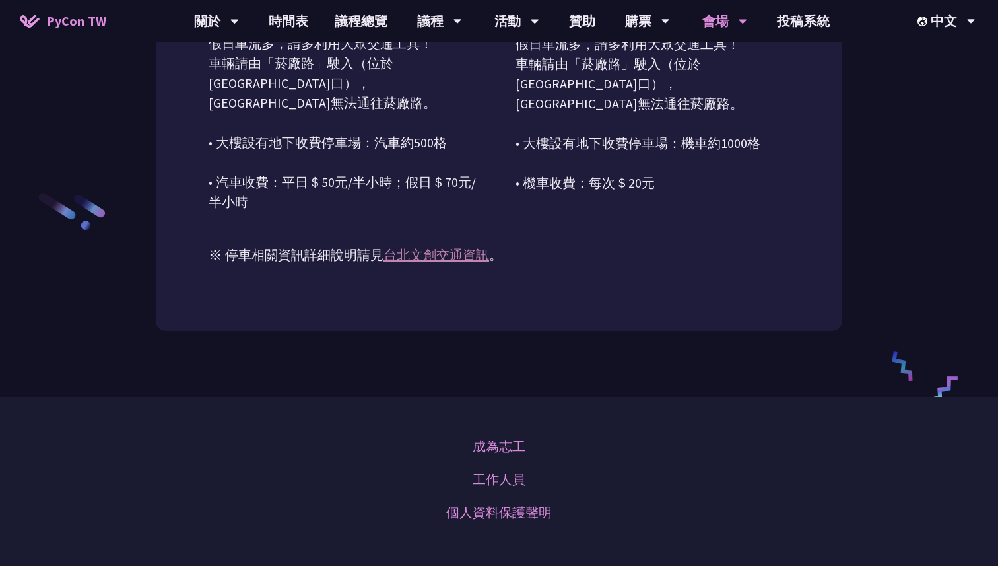
scroll to position [1663, 0]
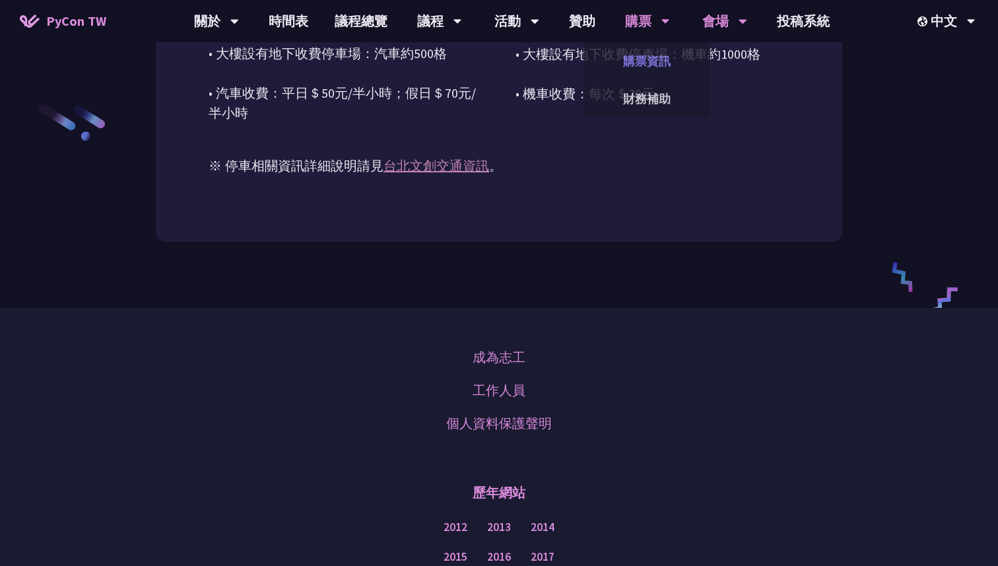
click at [643, 66] on link "購票資訊" at bounding box center [647, 61] width 127 height 31
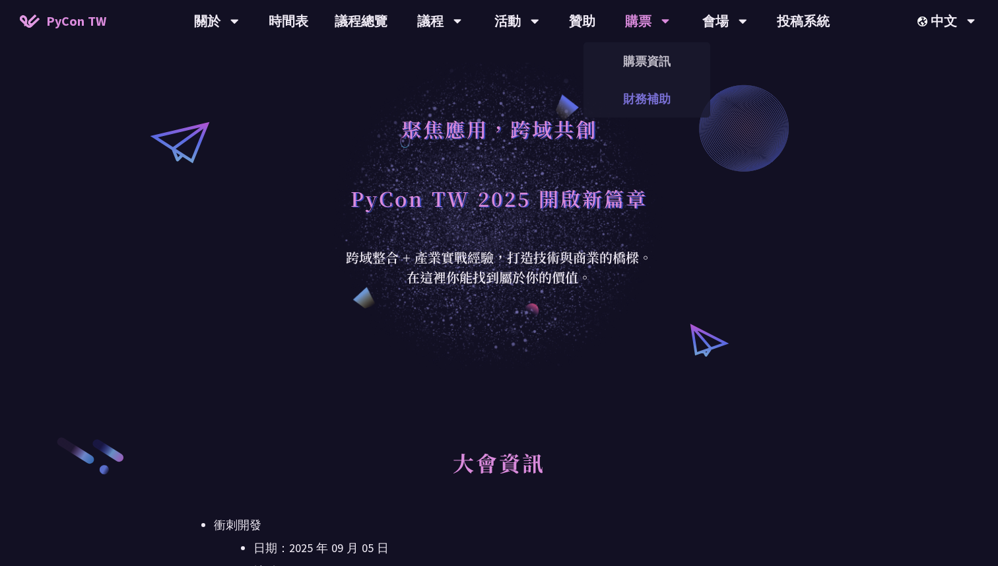
click at [650, 91] on link "財務補助" at bounding box center [647, 98] width 127 height 31
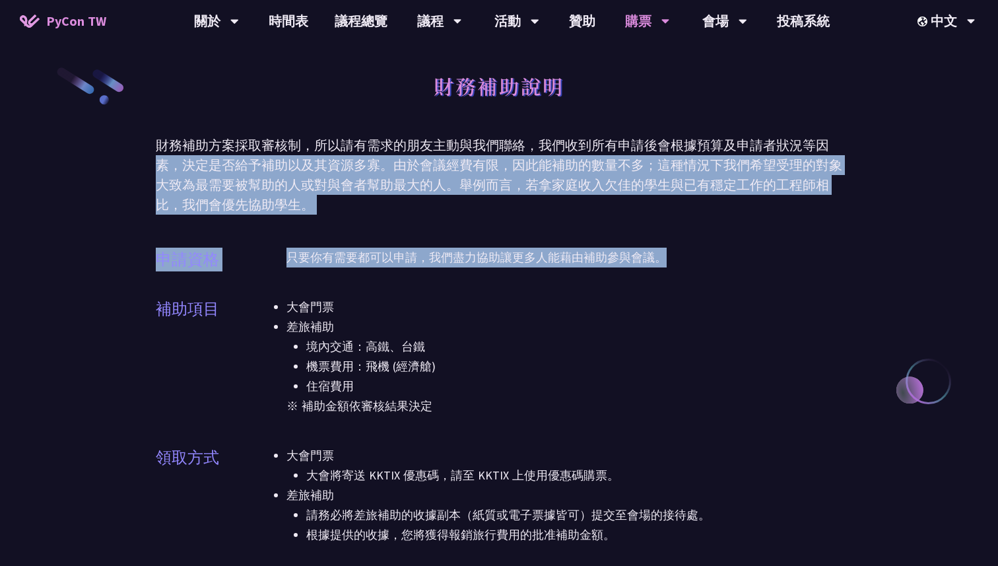
drag, startPoint x: 147, startPoint y: 158, endPoint x: 338, endPoint y: 276, distance: 224.4
click at [338, 276] on div "只要你有需要都可以申請，我們盡力協助讓更多人能藉由補助參與會議。" at bounding box center [564, 266] width 556 height 36
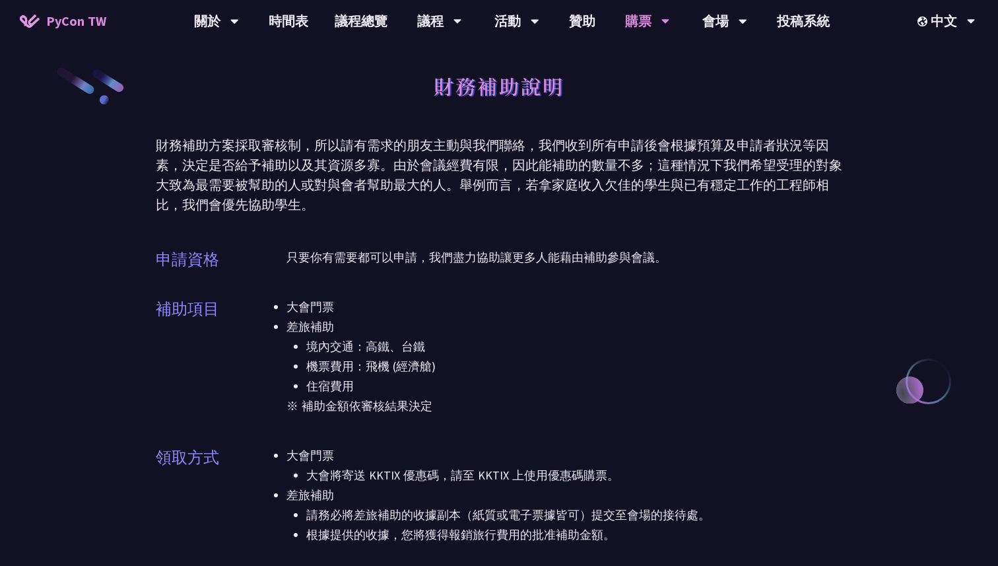
click at [521, 188] on div "財務補助方案採取審核制，所以請有需求的朋友主動與我們聯絡，我們收到所有申請後會根據預算及申請者狀況等因素，決定是否給予補助以及其資源多寡。由於會議經費有限，因…" at bounding box center [499, 174] width 687 height 79
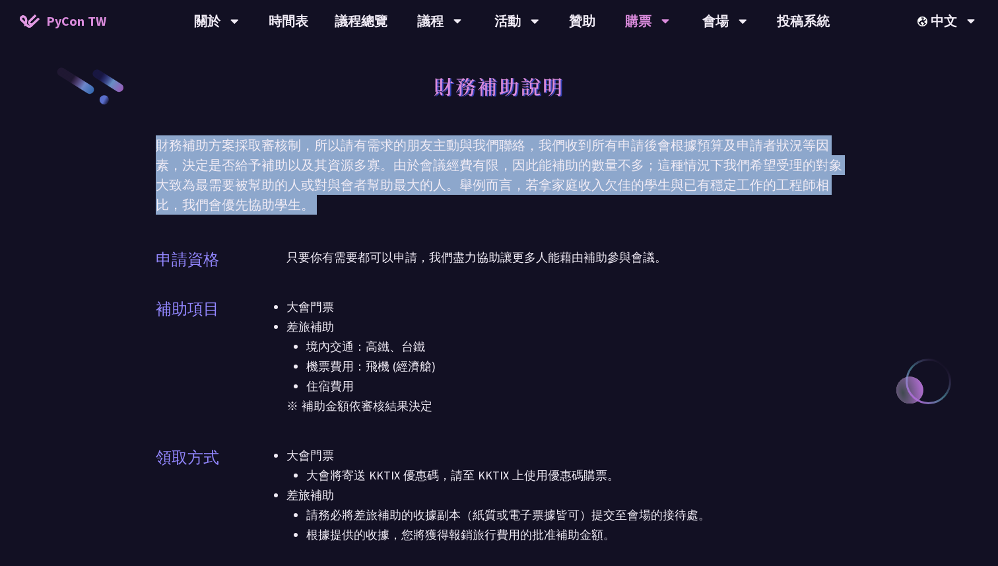
click at [521, 188] on div "財務補助方案採取審核制，所以請有需求的朋友主動與我們聯絡，我們收到所有申請後會根據預算及申請者狀況等因素，決定是否給予補助以及其資源多寡。由於會議經費有限，因…" at bounding box center [499, 174] width 687 height 79
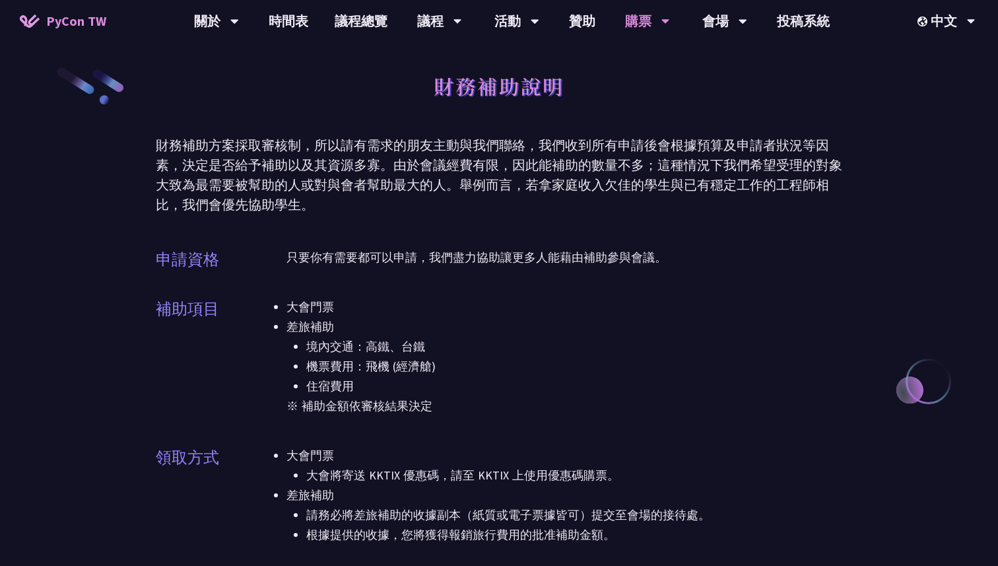
click at [521, 189] on div "財務補助方案採取審核制，所以請有需求的朋友主動與我們聯絡，我們收到所有申請後會根據預算及申請者狀況等因素，決定是否給予補助以及其資源多寡。由於會議經費有限，因…" at bounding box center [499, 174] width 687 height 79
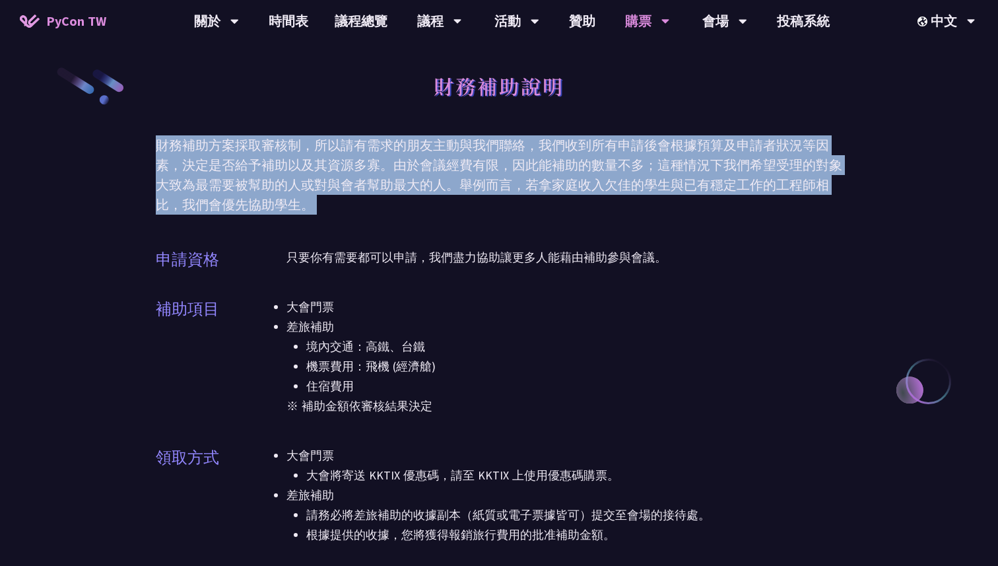
click at [521, 189] on div "財務補助方案採取審核制，所以請有需求的朋友主動與我們聯絡，我們收到所有申請後會根據預算及申請者狀況等因素，決定是否給予補助以及其資源多寡。由於會議經費有限，因…" at bounding box center [499, 174] width 687 height 79
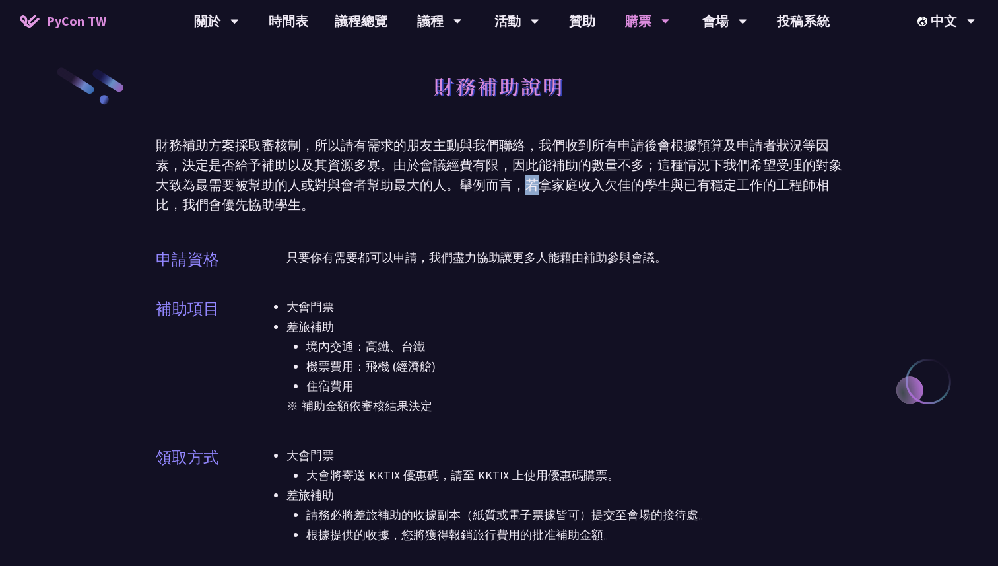
click at [521, 189] on div "財務補助方案採取審核制，所以請有需求的朋友主動與我們聯絡，我們收到所有申請後會根據預算及申請者狀況等因素，決定是否給予補助以及其資源多寡。由於會議經費有限，因…" at bounding box center [499, 174] width 687 height 79
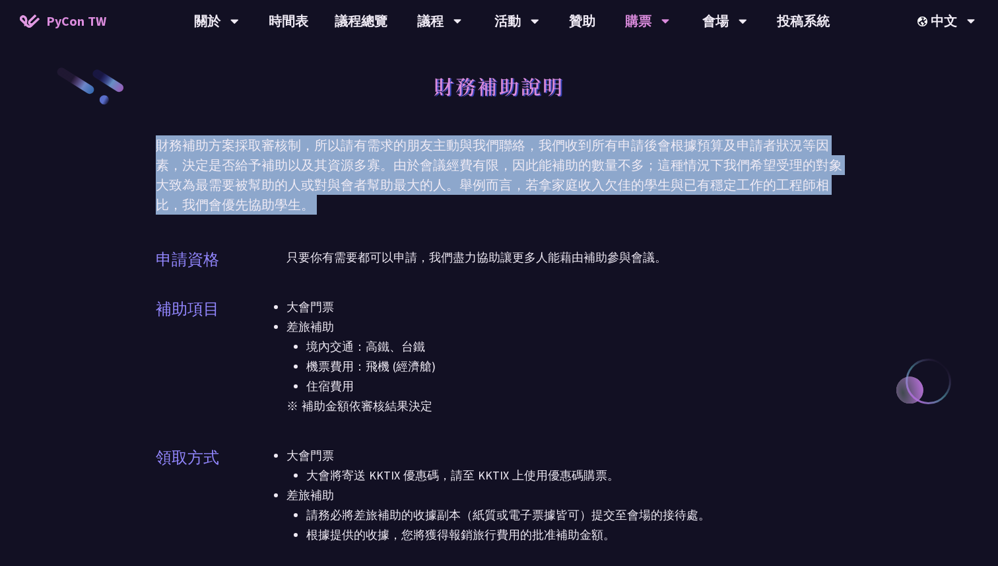
click at [521, 189] on div "財務補助方案採取審核制，所以請有需求的朋友主動與我們聯絡，我們收到所有申請後會根據預算及申請者狀況等因素，決定是否給予補助以及其資源多寡。由於會議經費有限，因…" at bounding box center [499, 174] width 687 height 79
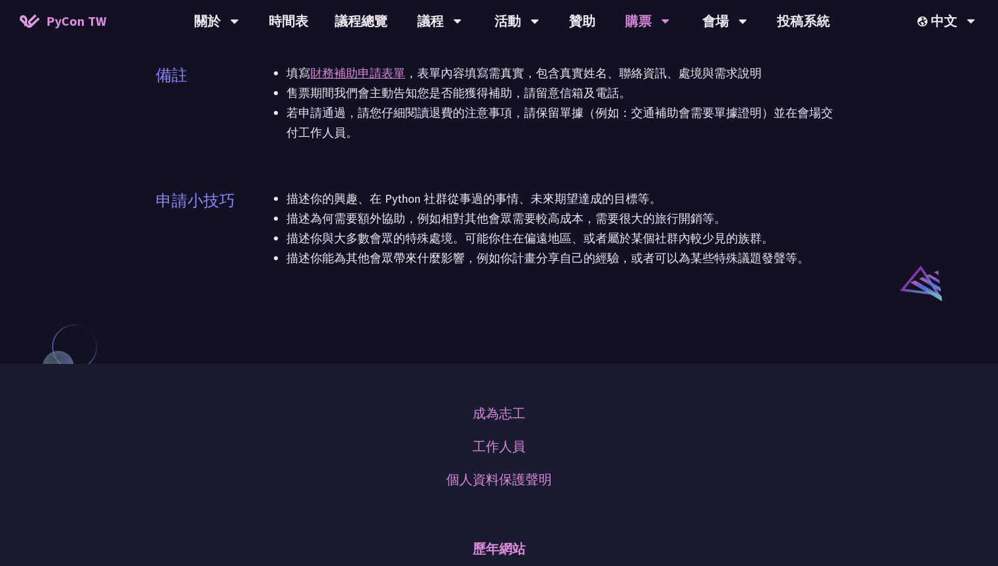
scroll to position [885, 0]
drag, startPoint x: 809, startPoint y: 259, endPoint x: 697, endPoint y: 174, distance: 140.9
click at [696, 174] on div "備註 填寫 財務補助申請表單 ，表單內容填寫需真實，包含真實姓名、聯絡資訊、處境與需求說明 售票期間我們會主動告知您是否能獲得補助，請留意信箱及電話。 若申請…" at bounding box center [499, 110] width 687 height 129
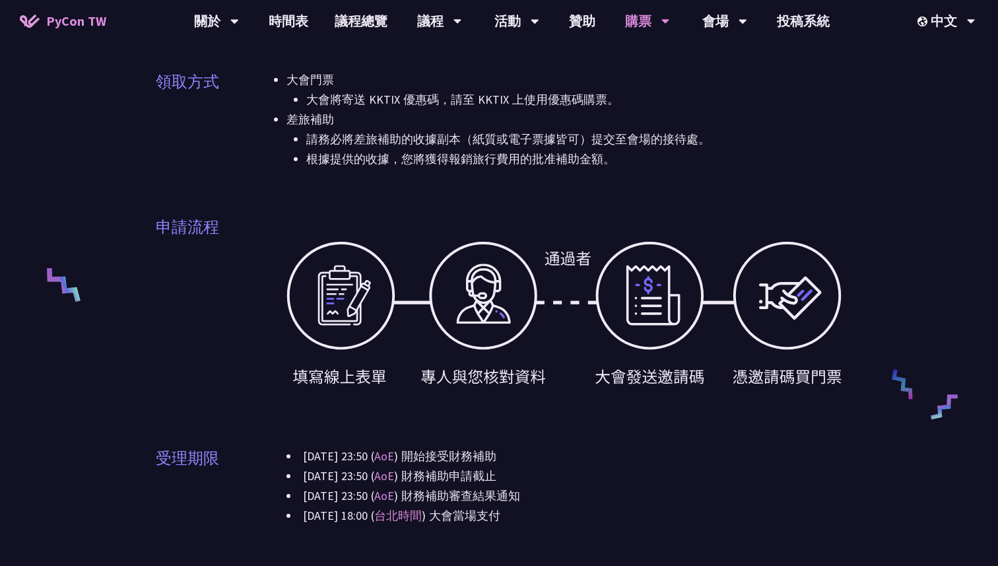
scroll to position [235, 0]
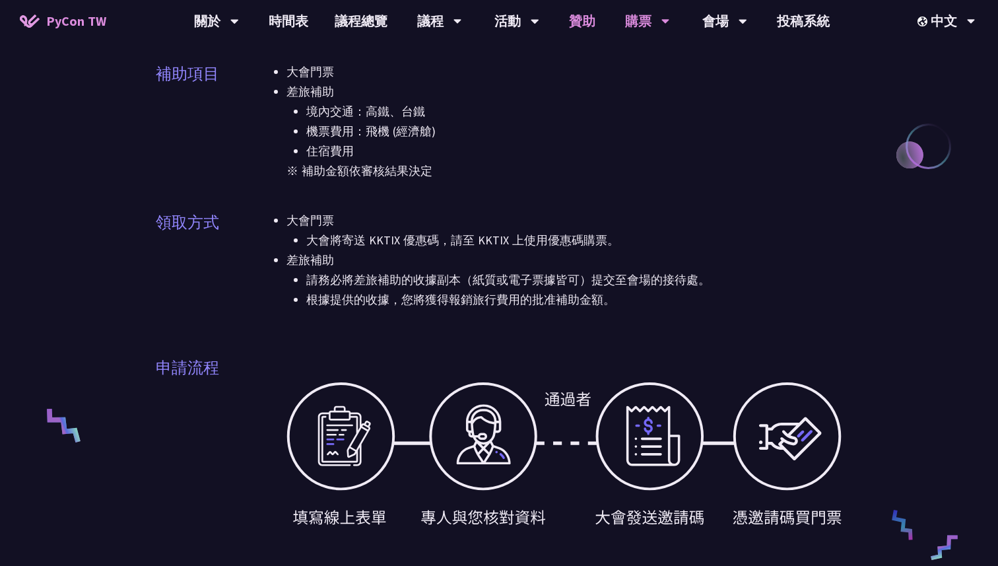
click at [566, 25] on link "贊助" at bounding box center [582, 21] width 53 height 42
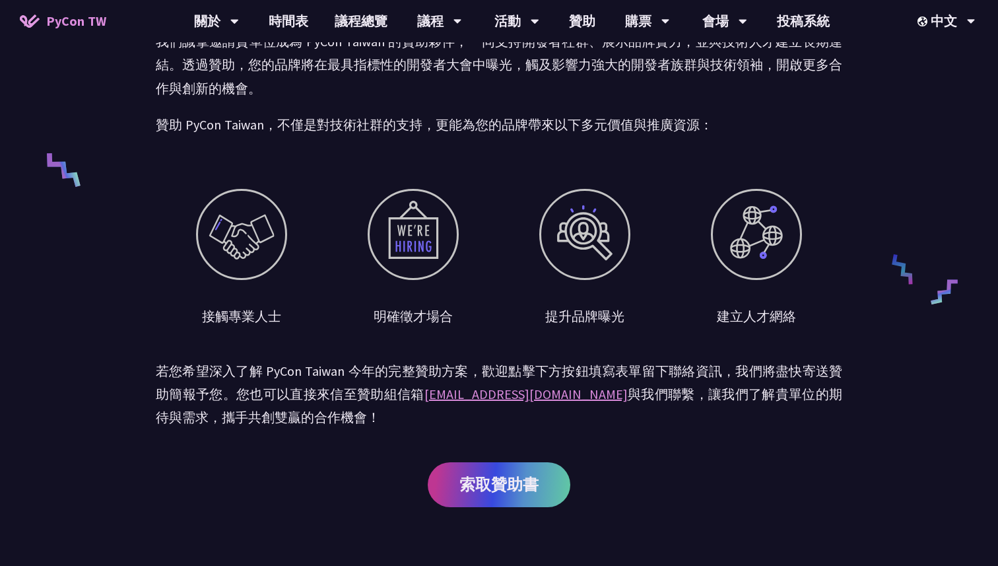
scroll to position [494, 0]
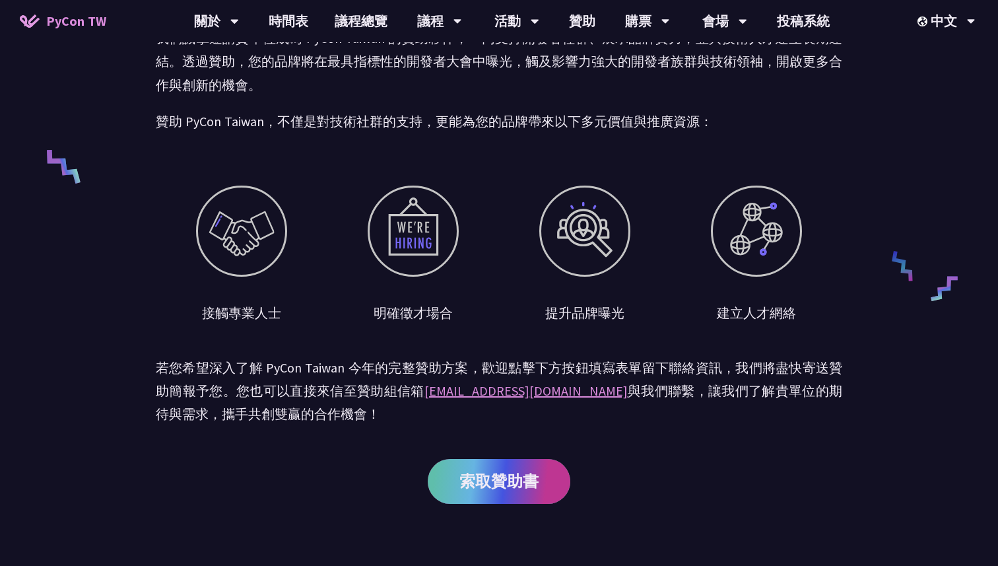
click at [492, 473] on span "索取贊助書" at bounding box center [498, 481] width 79 height 17
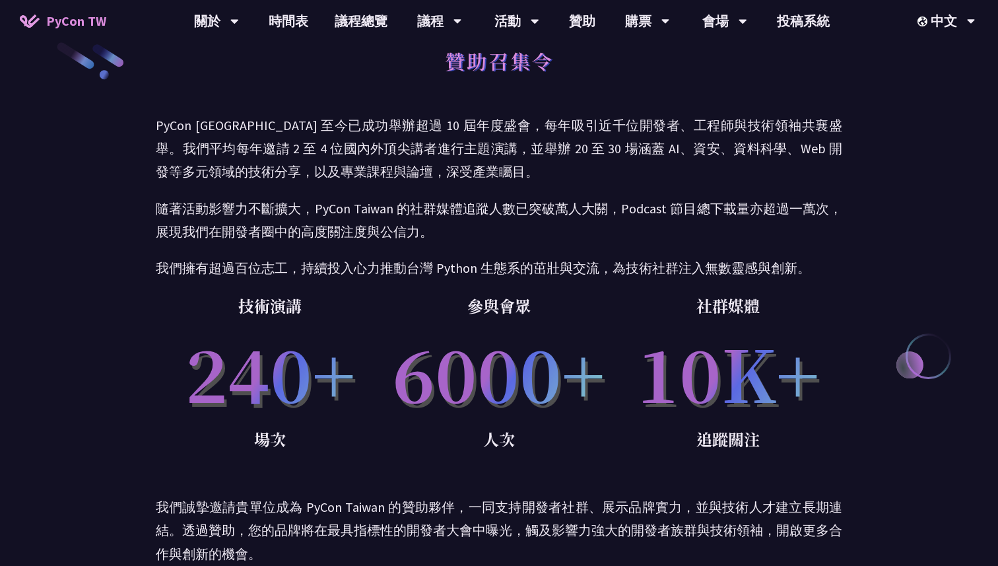
scroll to position [0, 0]
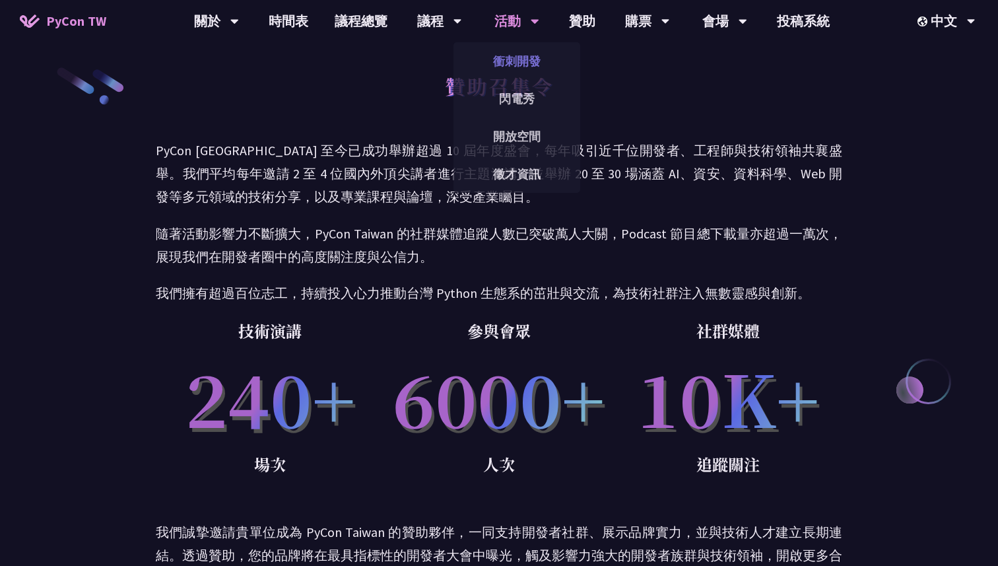
click at [518, 67] on link "衝刺開發" at bounding box center [516, 61] width 127 height 31
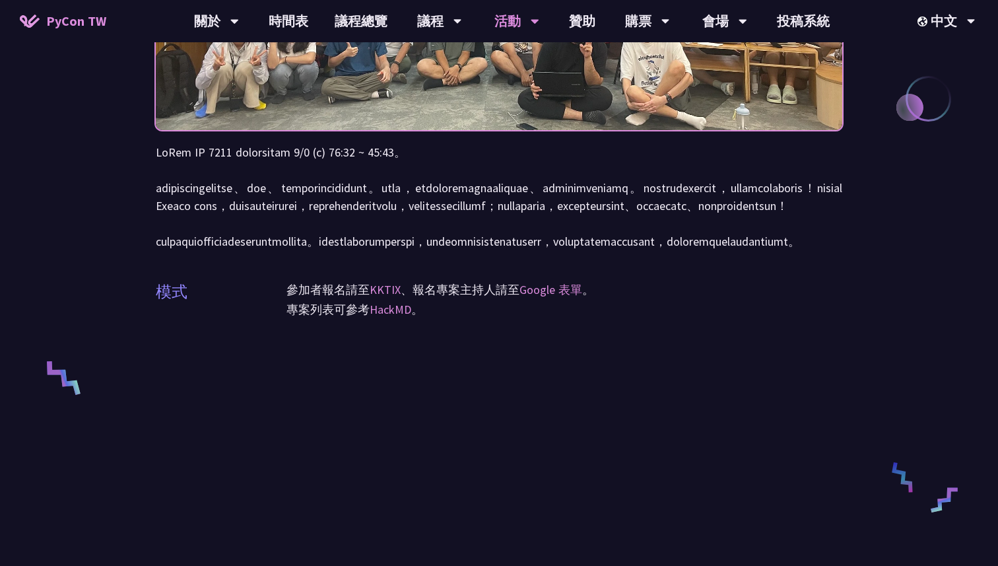
scroll to position [3, 0]
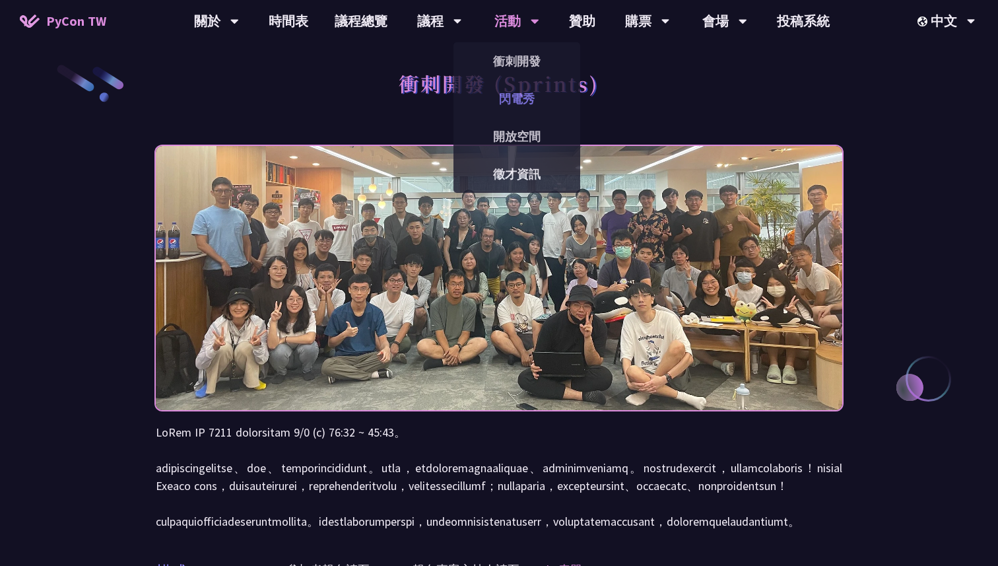
click at [521, 102] on link "閃電秀" at bounding box center [516, 98] width 127 height 31
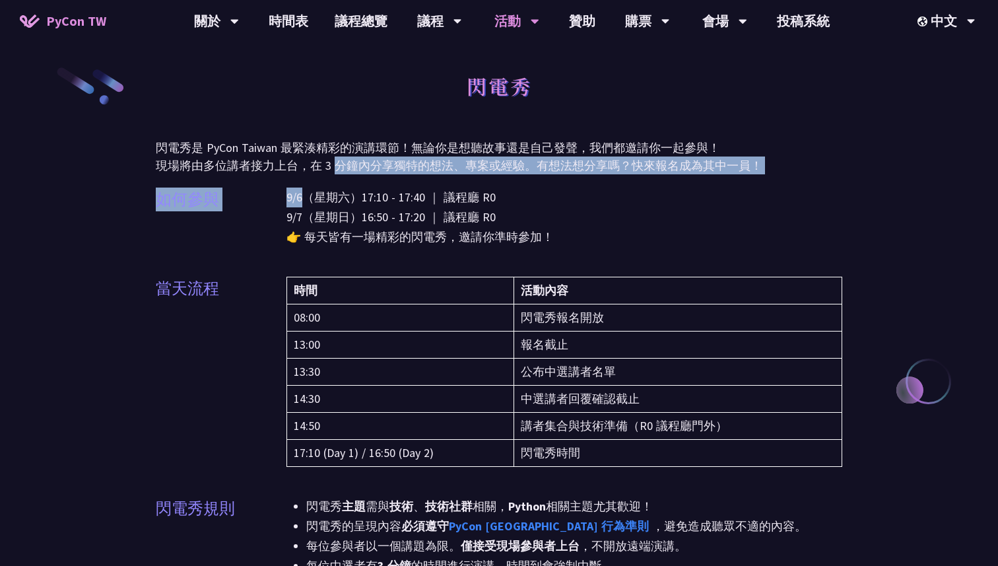
drag, startPoint x: 302, startPoint y: 202, endPoint x: 333, endPoint y: 165, distance: 48.7
click at [333, 165] on p "閃電秀是 PyCon Taiwan 最緊湊精彩的演講環節！無論你是想聽故事還是自己發聲，我們都邀請你一起參與！ 現場將由多位講者接力上台，在 3 分鐘內分享獨…" at bounding box center [499, 157] width 687 height 36
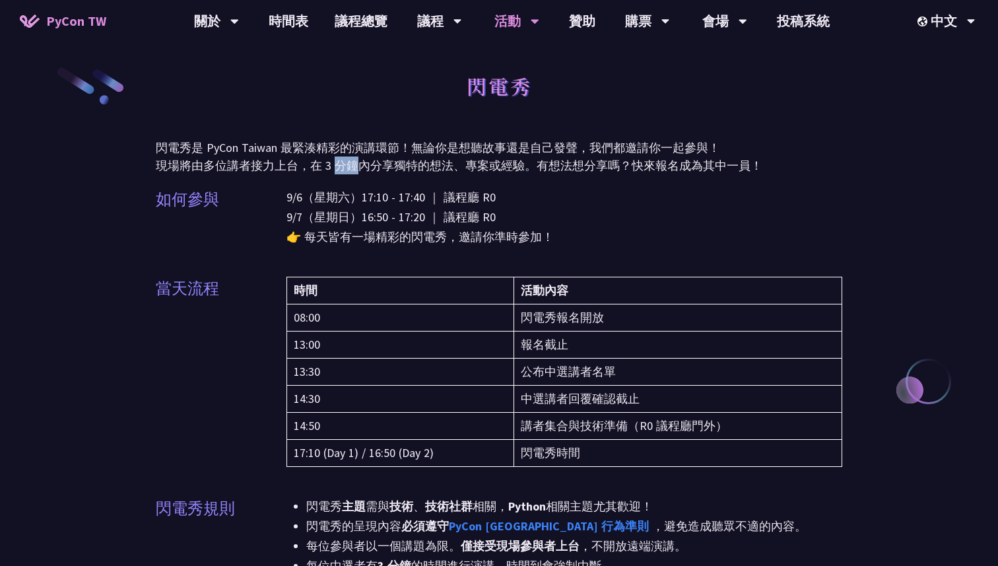
click at [333, 165] on p "閃電秀是 PyCon Taiwan 最緊湊精彩的演講環節！無論你是想聽故事還是自己發聲，我們都邀請你一起參與！ 現場將由多位講者接力上台，在 3 分鐘內分享獨…" at bounding box center [499, 157] width 687 height 36
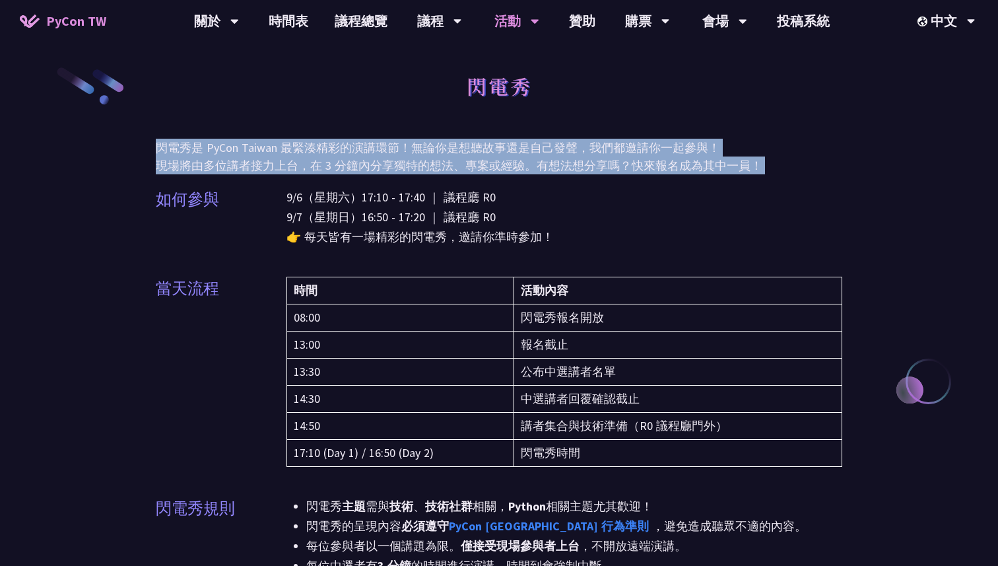
drag, startPoint x: 333, startPoint y: 165, endPoint x: 321, endPoint y: 152, distance: 17.3
click at [321, 152] on p "閃電秀是 PyCon Taiwan 最緊湊精彩的演講環節！無論你是想聽故事還是自己發聲，我們都邀請你一起參與！ 現場將由多位講者接力上台，在 3 分鐘內分享獨…" at bounding box center [499, 157] width 687 height 36
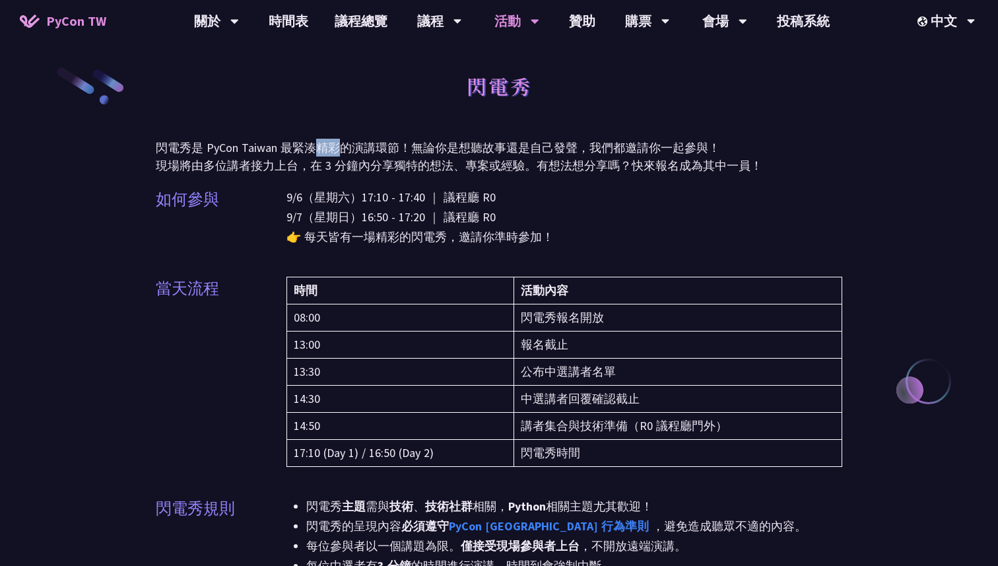
click at [321, 152] on p "閃電秀是 PyCon Taiwan 最緊湊精彩的演講環節！無論你是想聽故事還是自己發聲，我們都邀請你一起參與！ 現場將由多位講者接力上台，在 3 分鐘內分享獨…" at bounding box center [499, 157] width 687 height 36
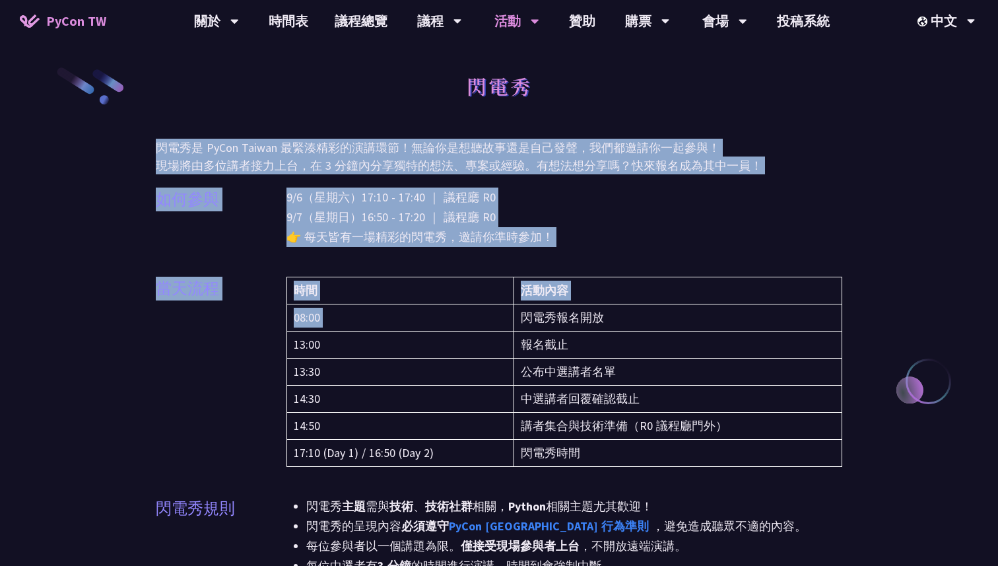
drag, startPoint x: 321, startPoint y: 152, endPoint x: 457, endPoint y: 319, distance: 214.9
click at [457, 319] on td "08:00" at bounding box center [400, 317] width 227 height 27
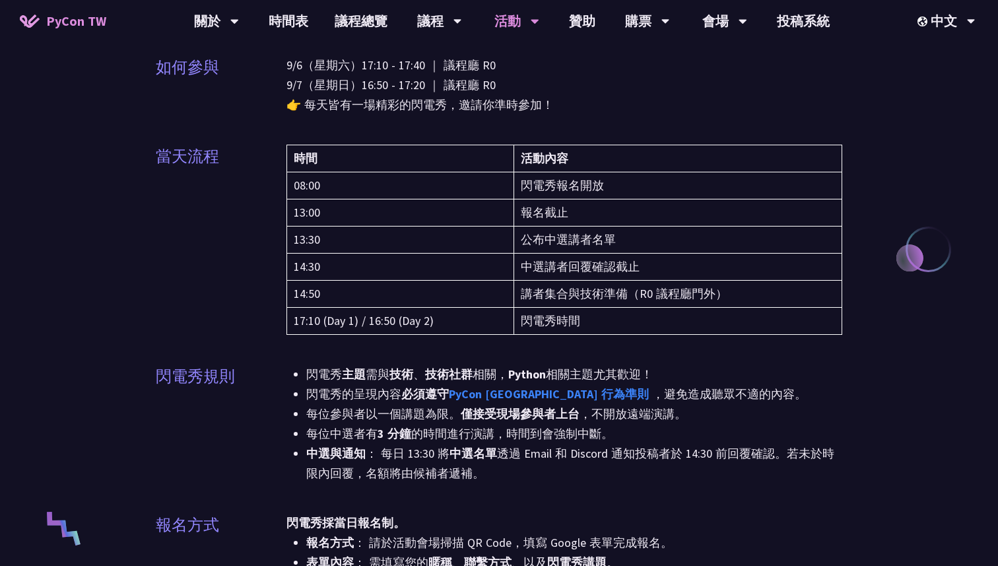
scroll to position [152, 0]
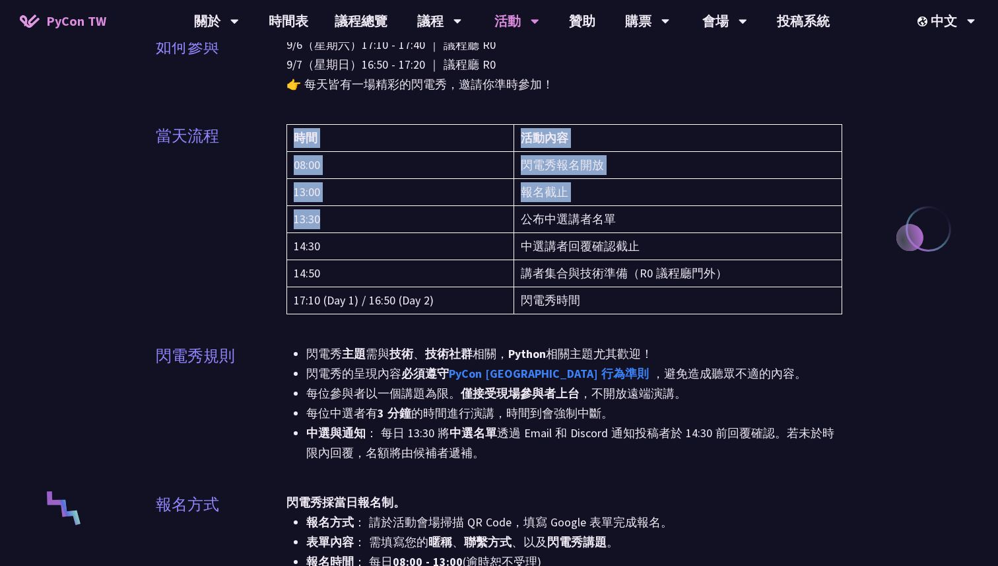
drag, startPoint x: 457, startPoint y: 319, endPoint x: 388, endPoint y: 228, distance: 113.9
click at [388, 228] on div "時間 活動內容 08:00 閃電秀報名開放 13:00 報名截止 13:30 公布中選講者名單 14:30 中選講者回覆確認截止 14:50 講者集合與技術準…" at bounding box center [564, 227] width 556 height 207
click at [388, 228] on td "13:30" at bounding box center [400, 219] width 227 height 27
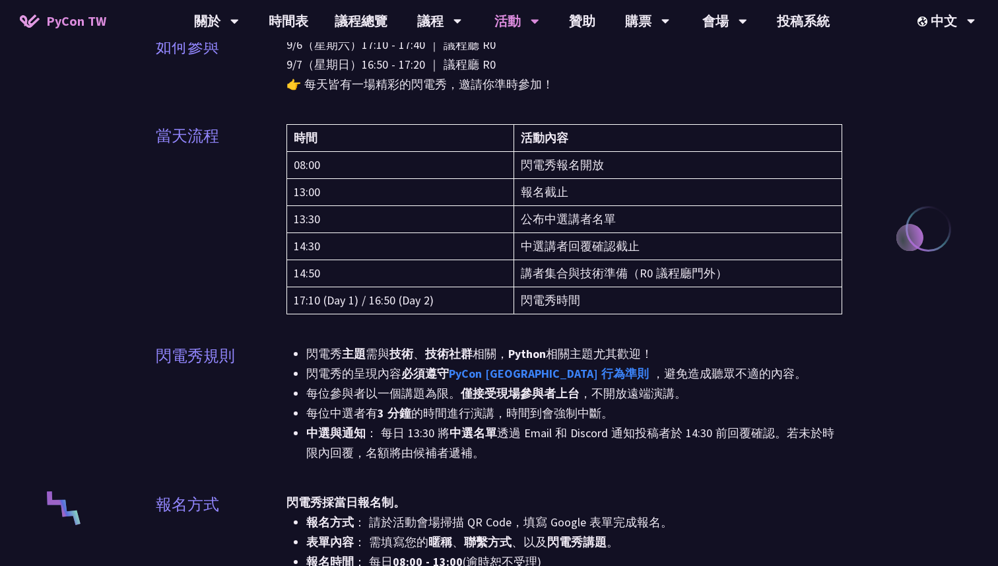
click at [388, 228] on td "13:30" at bounding box center [400, 219] width 227 height 27
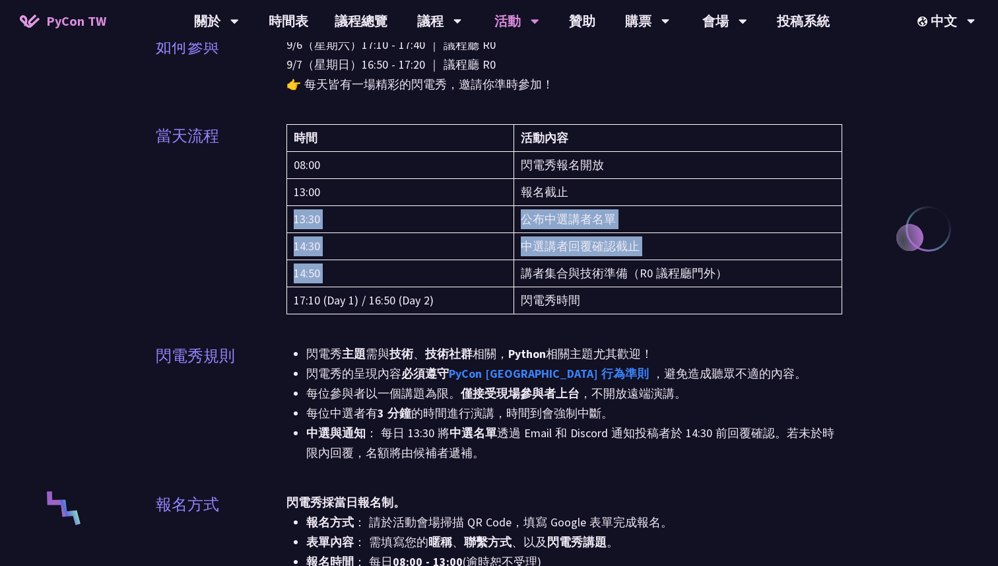
drag, startPoint x: 388, startPoint y: 228, endPoint x: 474, endPoint y: 263, distance: 92.4
click at [474, 263] on tbody "08:00 閃電秀報名開放 13:00 報名截止 13:30 公布中選講者名單 14:30 中選講者回覆確認截止 14:50 講者集合與技術準備（R0 議程廳…" at bounding box center [564, 233] width 555 height 162
click at [474, 263] on td "14:50" at bounding box center [400, 273] width 227 height 27
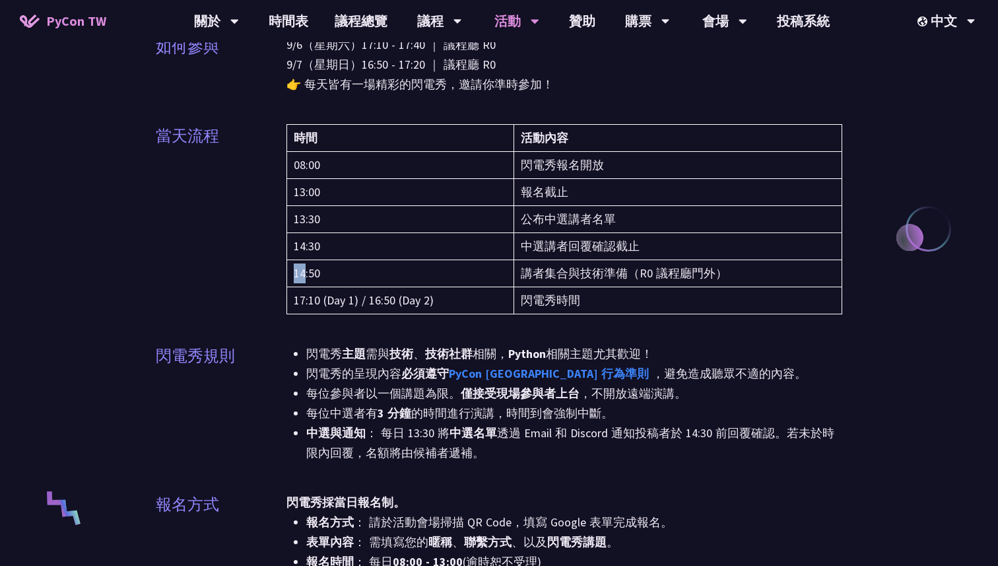
click at [474, 263] on td "14:50" at bounding box center [400, 273] width 227 height 27
click at [494, 284] on td "14:50" at bounding box center [400, 273] width 227 height 27
click at [493, 284] on td "14:50" at bounding box center [400, 273] width 227 height 27
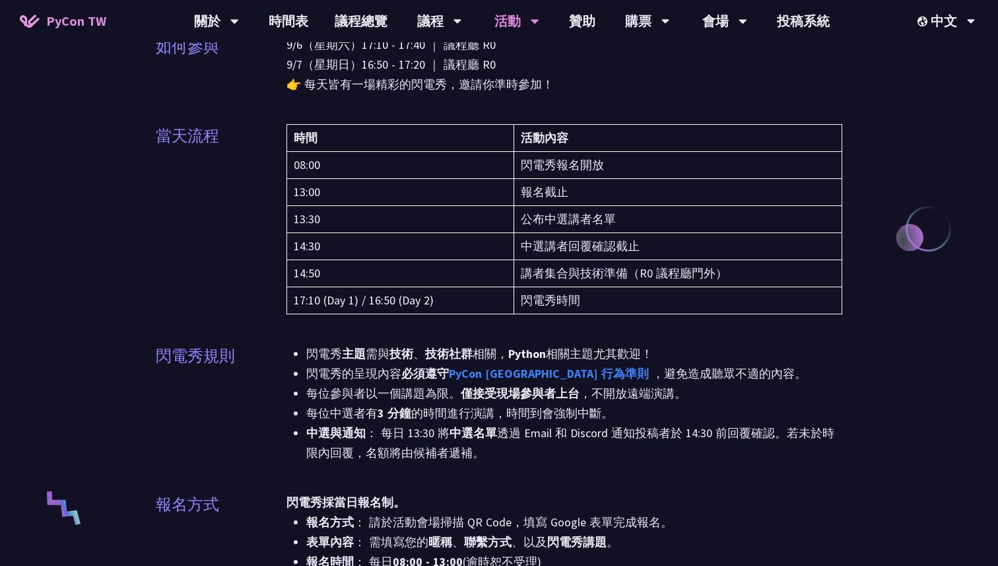
click at [503, 311] on td "17:10 (Day 1) / 16:50 (Day 2)" at bounding box center [400, 300] width 227 height 27
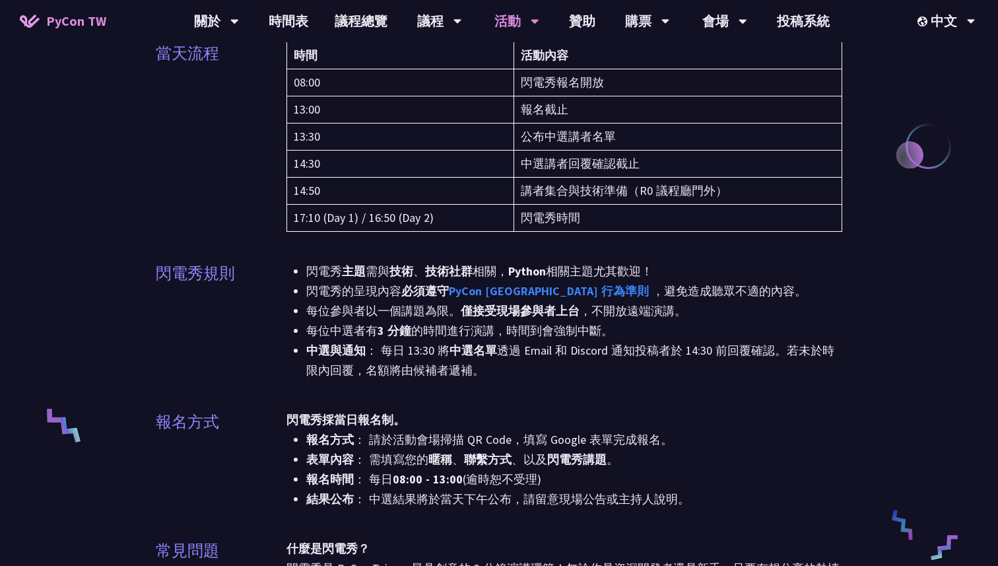
scroll to position [241, 0]
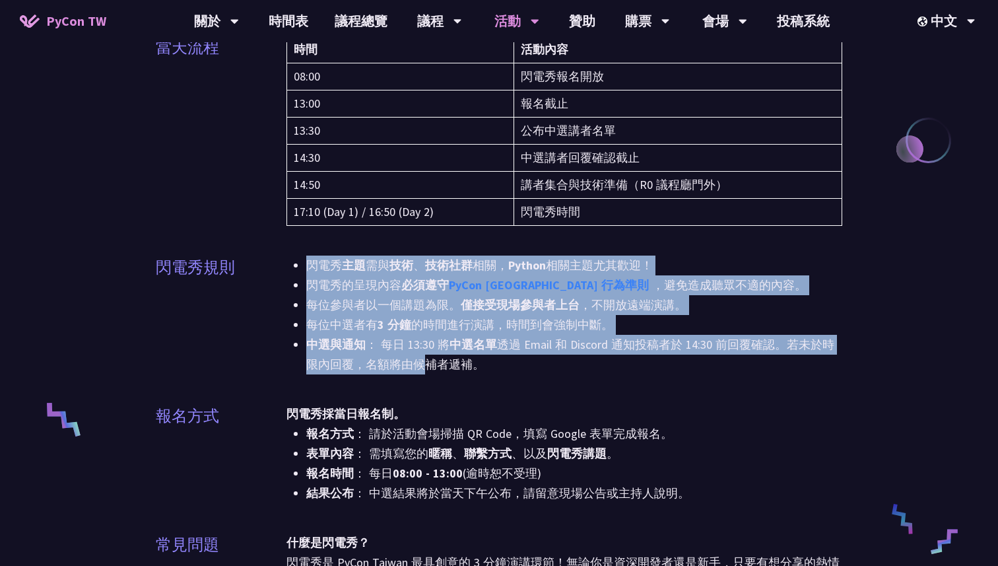
drag, startPoint x: 290, startPoint y: 249, endPoint x: 426, endPoint y: 359, distance: 174.5
click at [425, 358] on li "中選與通知 ： 每日 13:30 將 中選名單 透過 Email 和 Discord 通知投稿者於 14:30 前回覆確認。若未於時限內回覆，名額將由候補者遞…" at bounding box center [574, 355] width 536 height 40
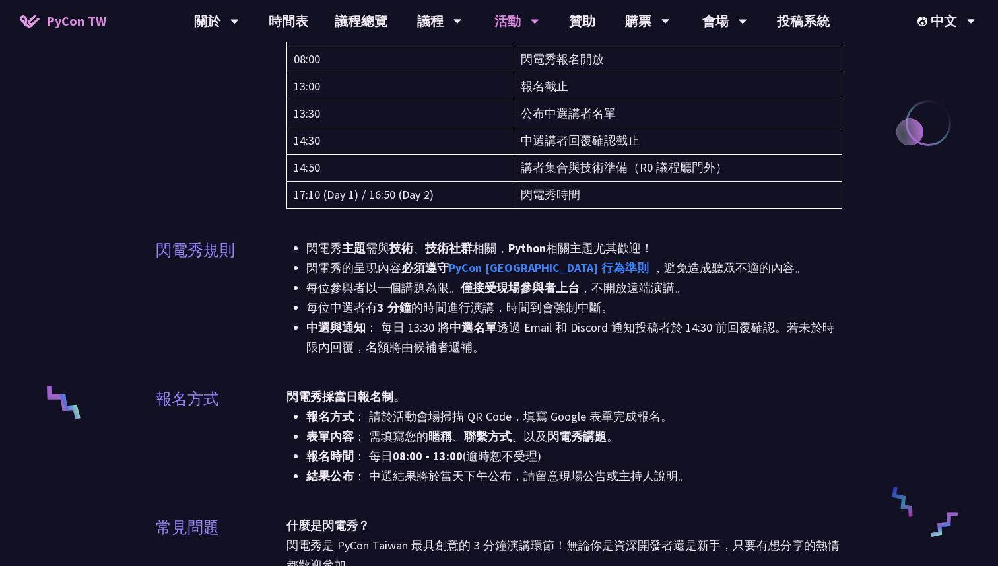
scroll to position [260, 0]
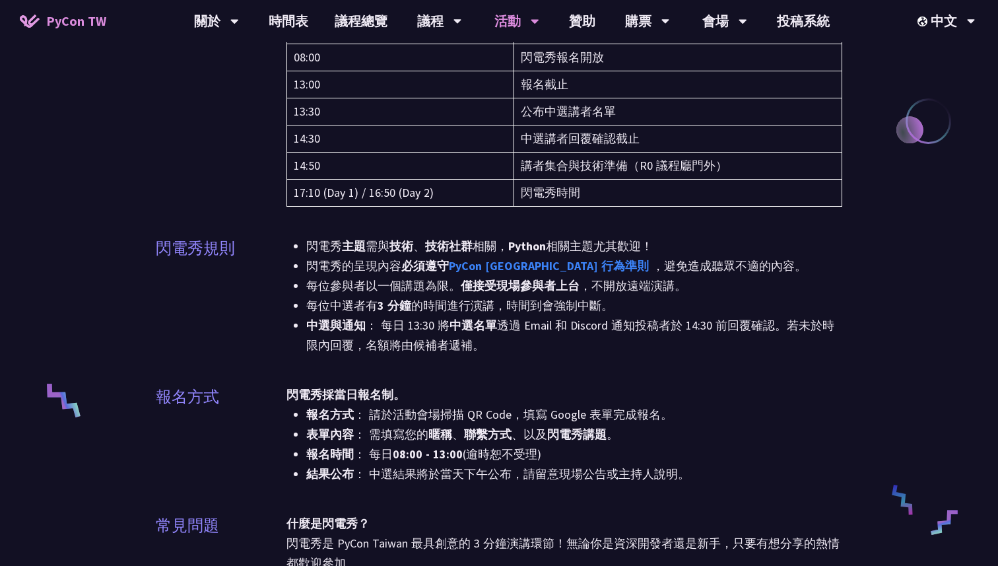
click at [419, 367] on div "閃電秀 主題 需與 技術 、 技術社群 相關， Python 相關主題尤其歡迎！ 閃電秀的呈現內容 必須遵守 PyCon [GEOGRAPHIC_DATA] …" at bounding box center [564, 303] width 556 height 135
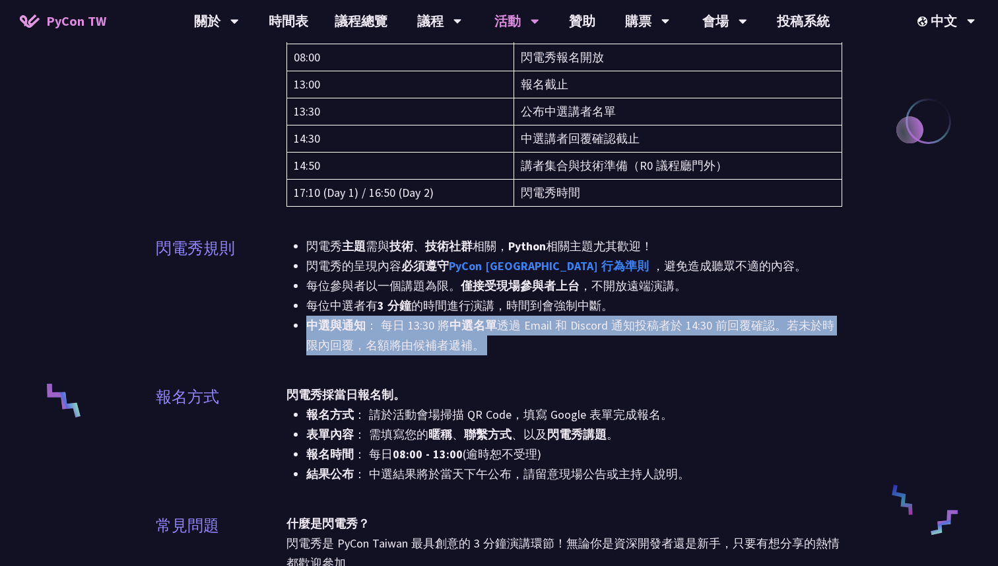
click at [419, 367] on div "閃電秀 主題 需與 技術 、 技術社群 相關， Python 相關主題尤其歡迎！ 閃電秀的呈現內容 必須遵守 PyCon [GEOGRAPHIC_DATA] …" at bounding box center [564, 303] width 556 height 135
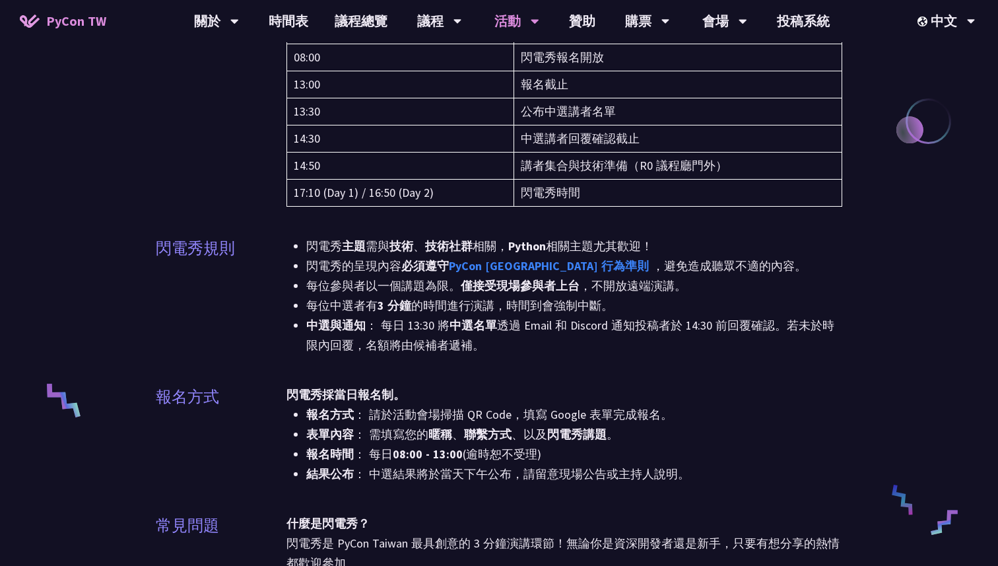
click at [425, 434] on li "表單內容 ： 需填寫您的 暱稱 、 聯繫方式 、以及 閃電秀講題 。" at bounding box center [574, 434] width 536 height 20
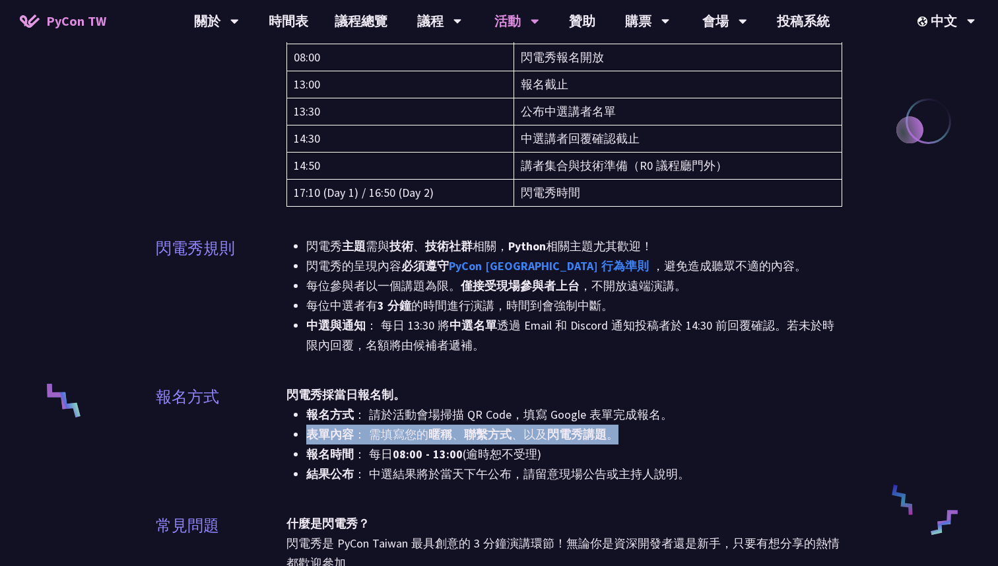
click at [425, 434] on li "表單內容 ： 需填寫您的 暱稱 、 聯繫方式 、以及 閃電秀講題 。" at bounding box center [574, 434] width 536 height 20
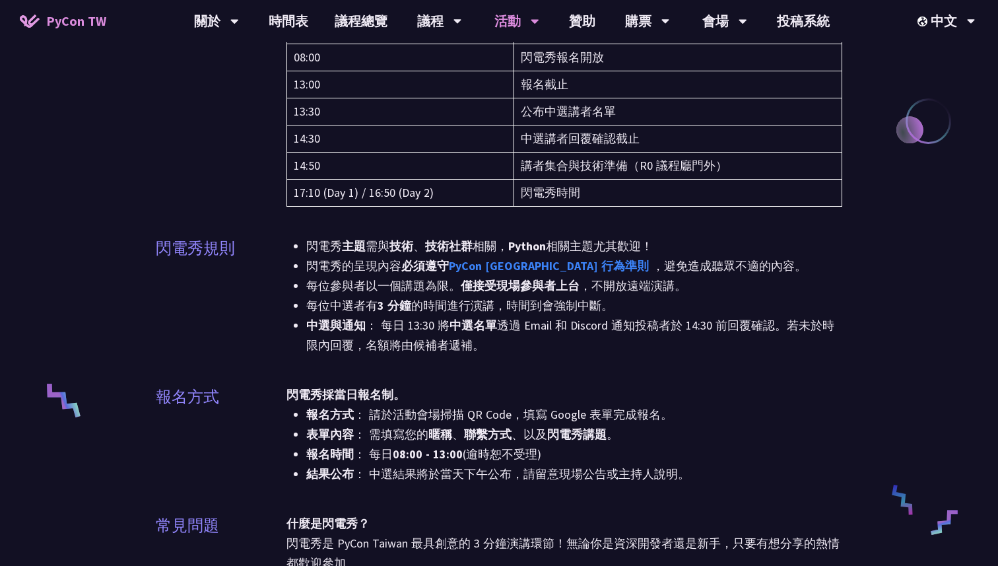
click at [415, 423] on li "報名方式 ： 請於活動會場掃描 QR Code，填寫 Google 表單完成報名。" at bounding box center [574, 415] width 536 height 20
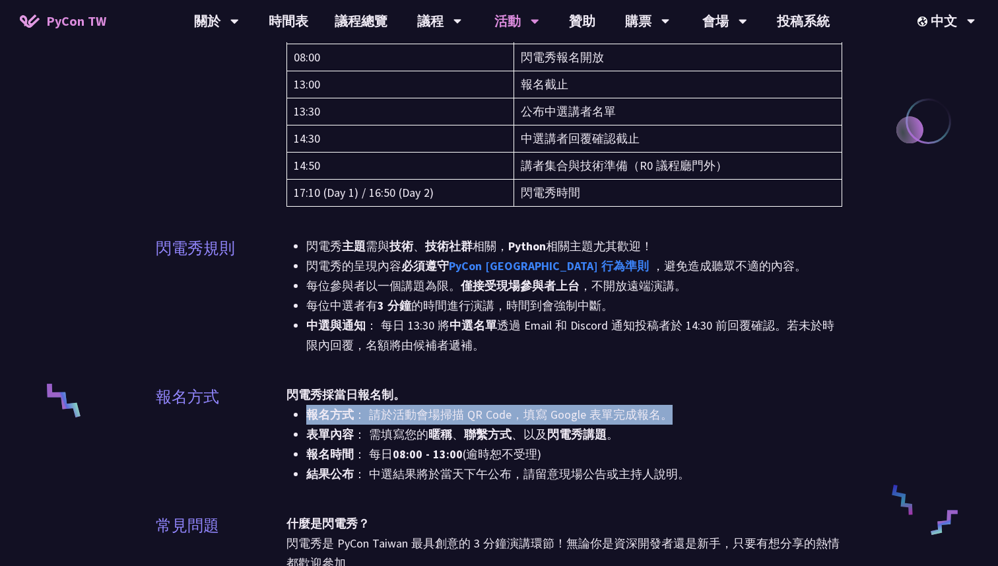
click at [415, 423] on li "報名方式 ： 請於活動會場掃描 QR Code，填寫 Google 表單完成報名。" at bounding box center [574, 415] width 536 height 20
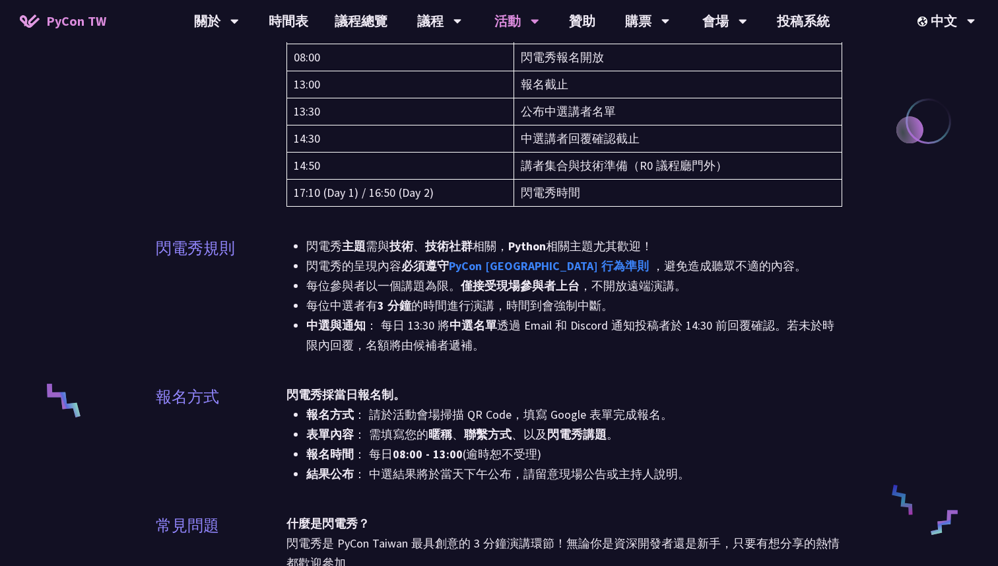
click at [418, 436] on li "表單內容 ： 需填寫您的 暱稱 、 聯繫方式 、以及 閃電秀講題 。" at bounding box center [574, 434] width 536 height 20
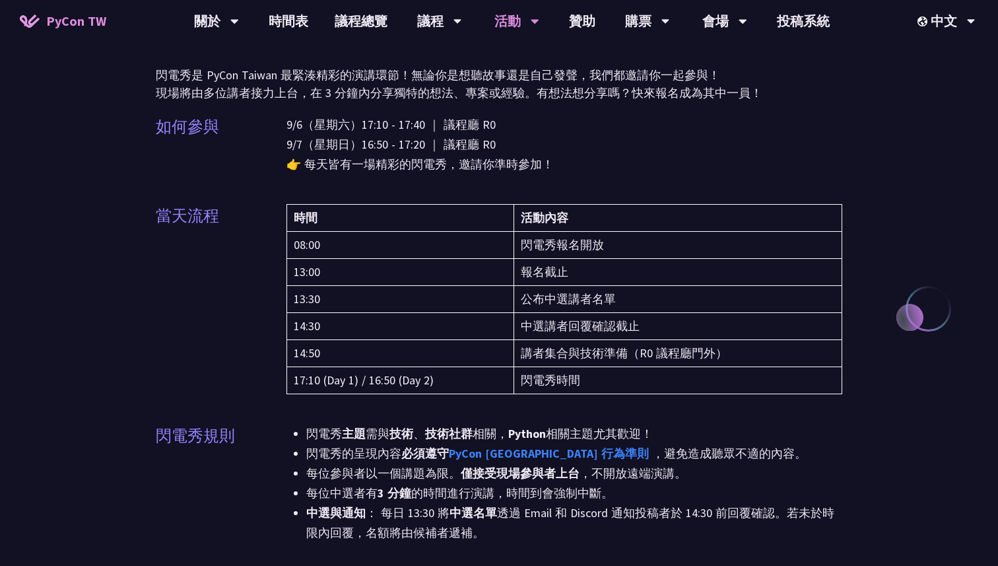
scroll to position [0, 0]
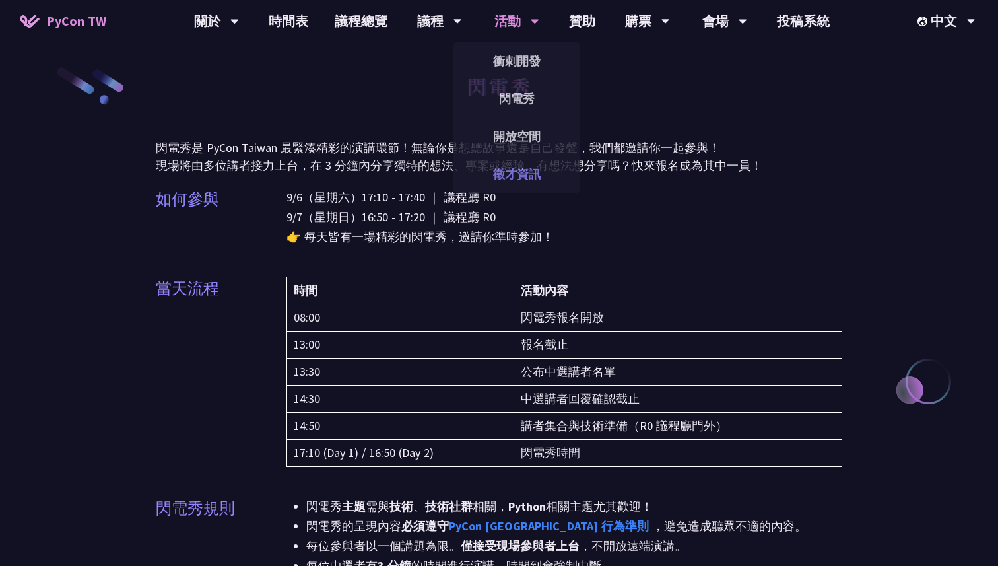
click at [516, 171] on link "徵才資訊" at bounding box center [516, 173] width 127 height 31
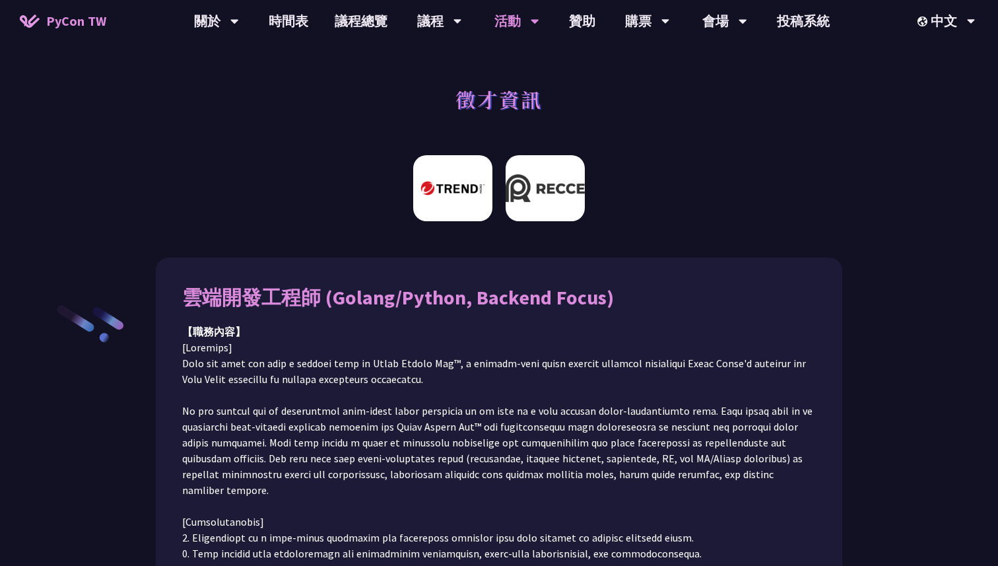
click at [530, 182] on img at bounding box center [545, 188] width 79 height 66
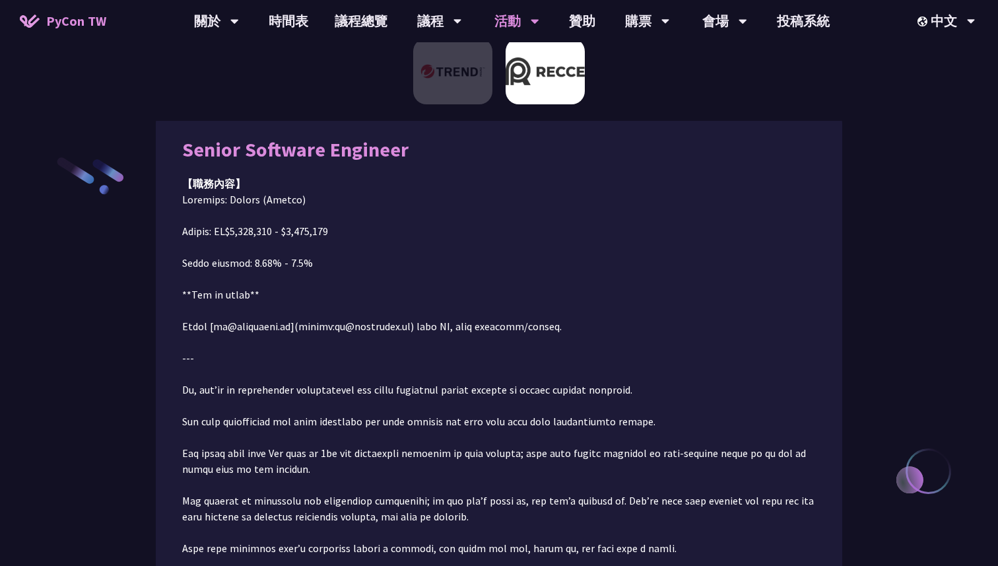
scroll to position [149, 0]
click at [414, 61] on img at bounding box center [452, 71] width 79 height 66
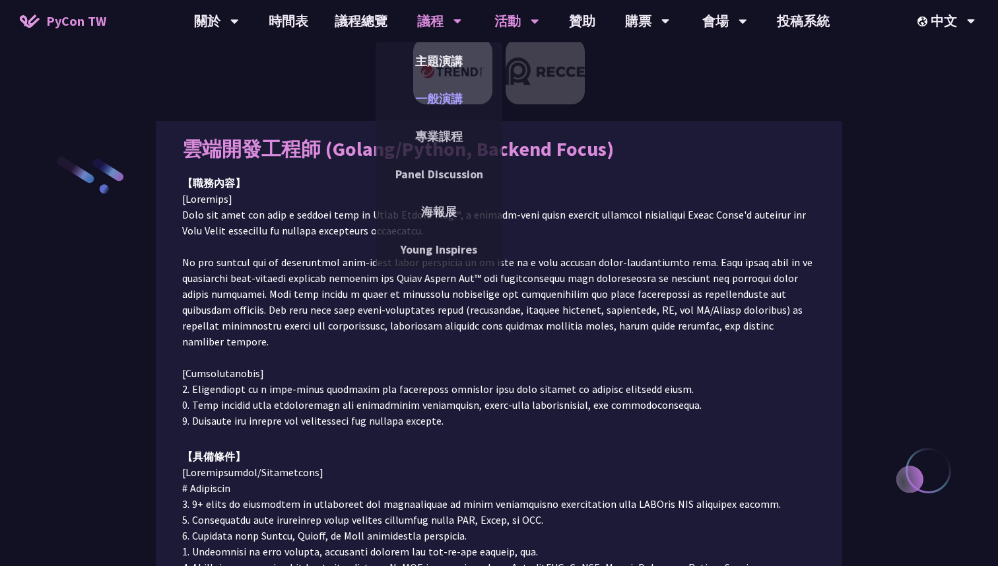
click at [434, 109] on link "一般演講" at bounding box center [439, 98] width 127 height 31
